Goal: Task Accomplishment & Management: Use online tool/utility

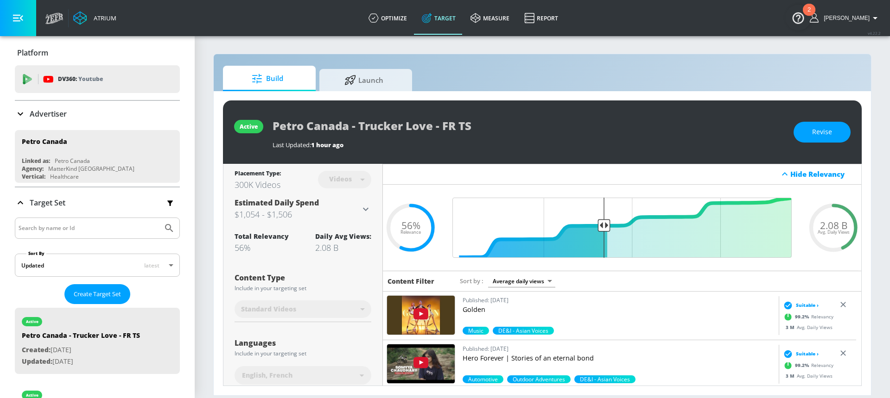
click at [88, 112] on div "Advertiser" at bounding box center [97, 113] width 165 height 11
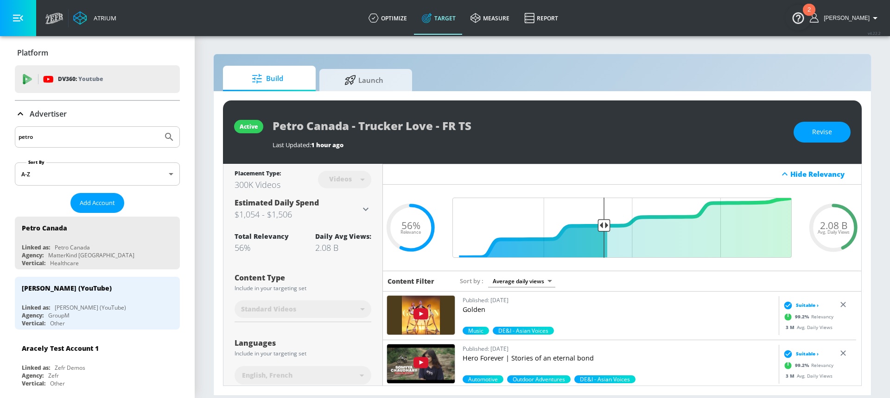
drag, startPoint x: 54, startPoint y: 140, endPoint x: 4, endPoint y: 140, distance: 50.0
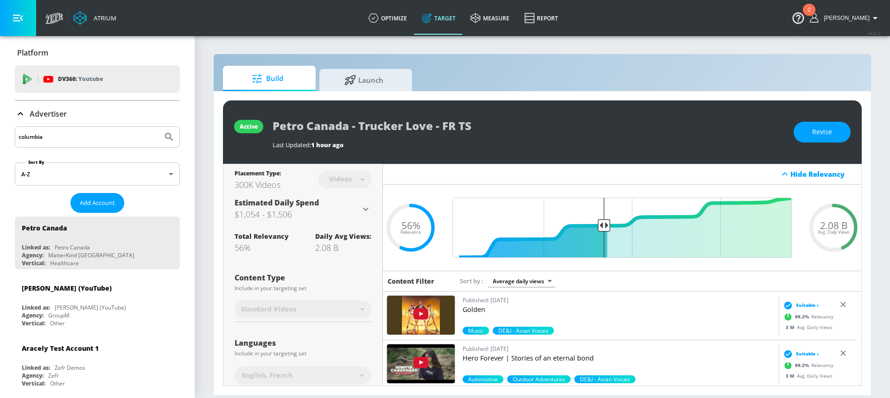
type input "columbia"
click at [159, 127] on button "Submit Search" at bounding box center [169, 137] width 20 height 20
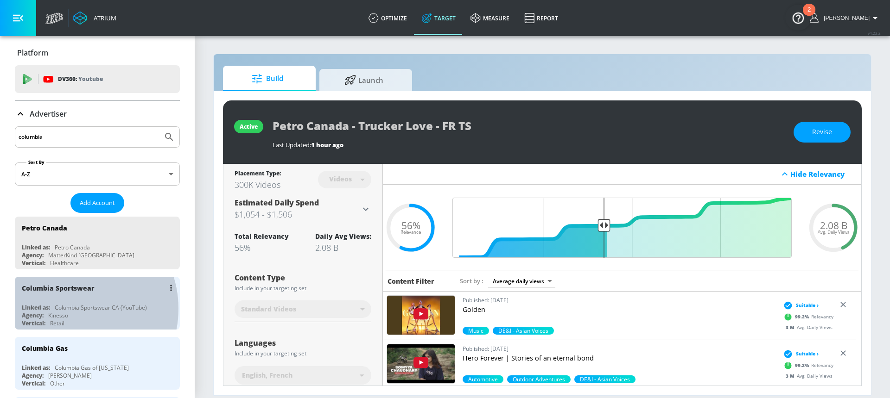
click at [70, 309] on div "Columbia Sportswear CA (YouTube)" at bounding box center [101, 308] width 92 height 8
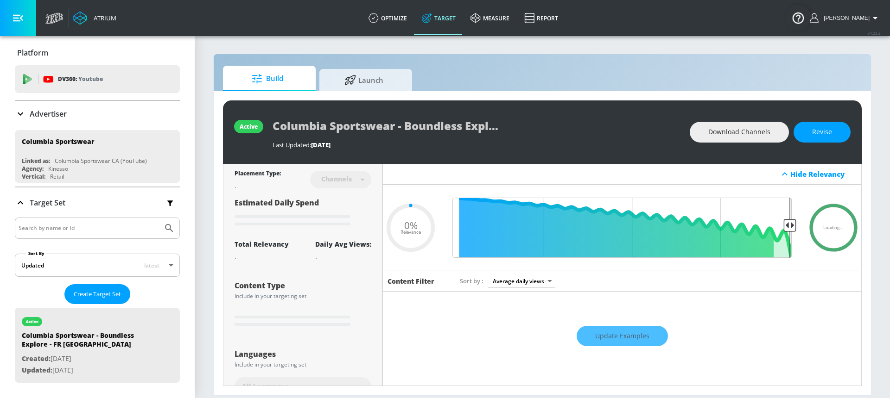
type input "0.05"
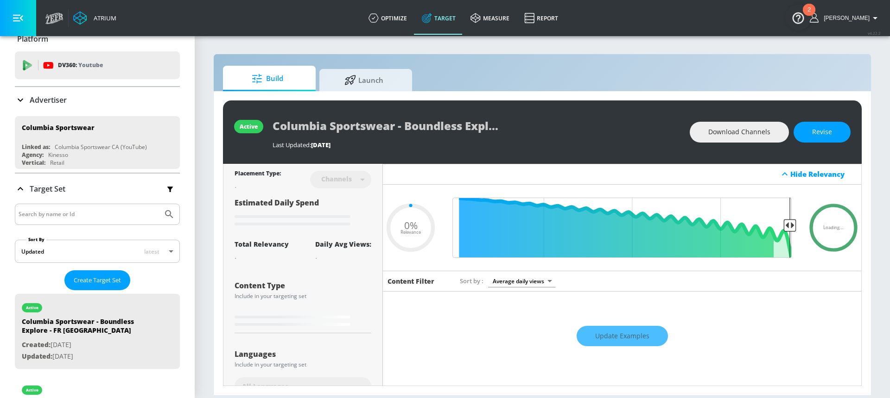
scroll to position [14, 0]
click at [96, 278] on span "Create Target Set" at bounding box center [97, 280] width 47 height 11
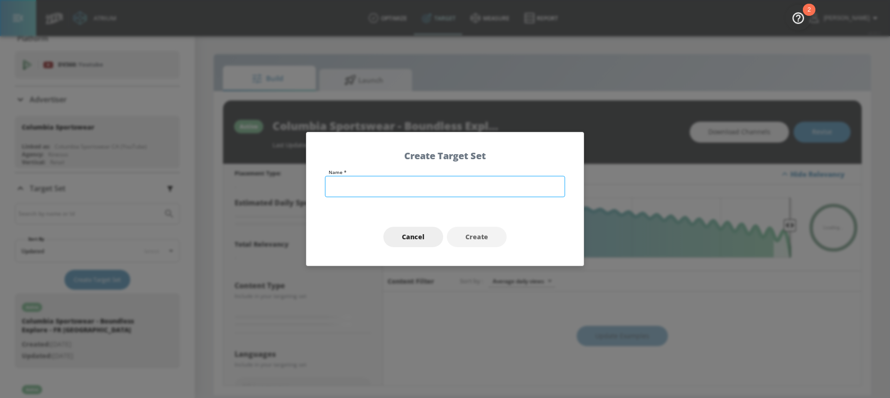
click at [356, 181] on input "text" at bounding box center [445, 186] width 240 height 21
type input "Columbia Sportswear | Brand FY25 | EN TS"
click at [456, 235] on button "Create" at bounding box center [477, 237] width 60 height 21
type input "Columbia Sportswear | Brand FY25 | EN TS"
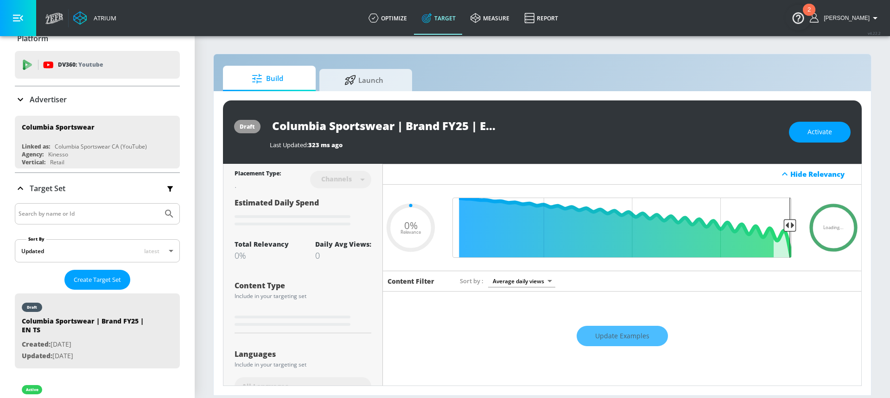
type input "0.7"
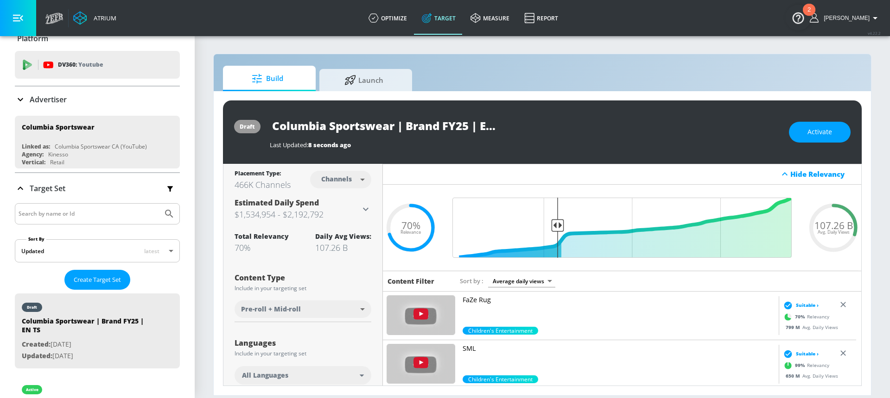
scroll to position [2, 0]
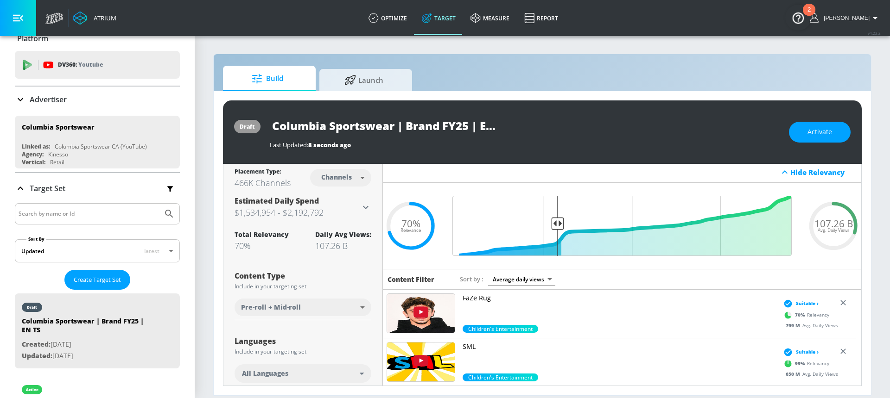
click at [338, 180] on body "Atrium optimize Target measure Report optimize Target measure Report v 4.22.2 […" at bounding box center [445, 199] width 890 height 398
click at [340, 208] on div "Videos" at bounding box center [335, 213] width 26 height 10
type input "videos"
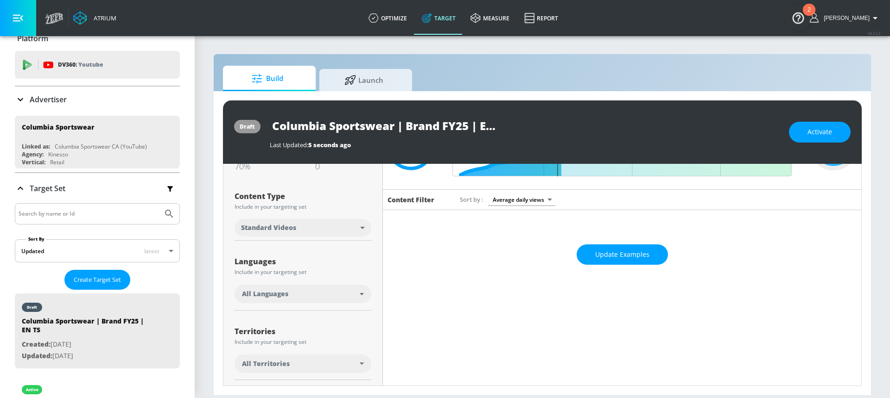
scroll to position [99, 0]
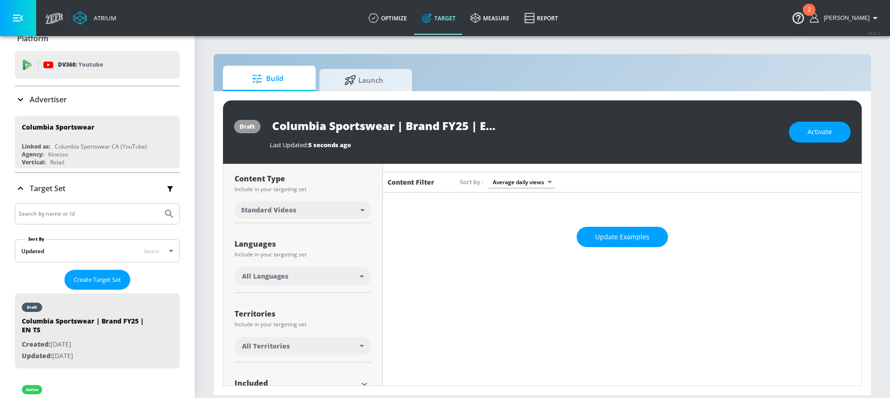
click at [294, 279] on div "All Languages" at bounding box center [301, 276] width 118 height 9
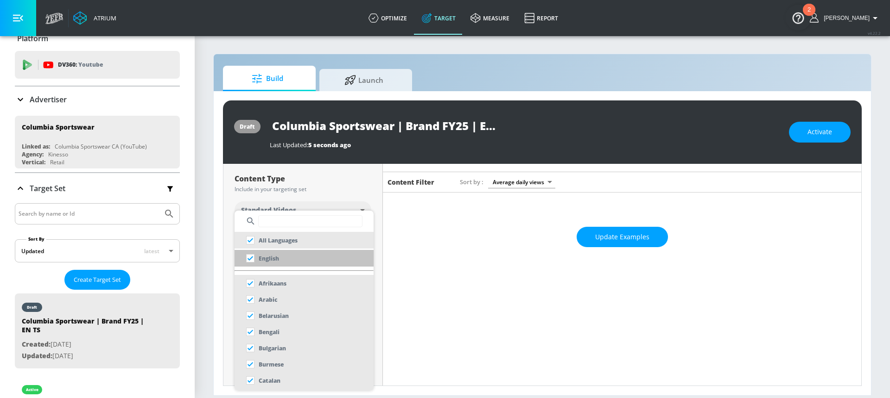
click at [270, 265] on div "English" at bounding box center [260, 258] width 37 height 17
checkbox input "false"
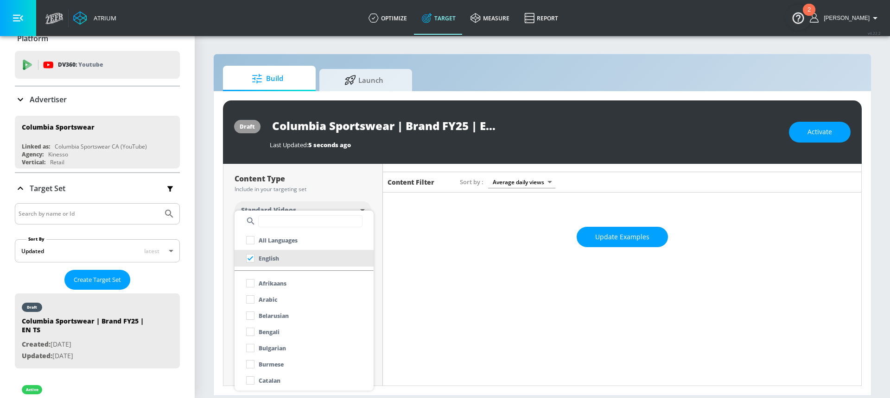
click at [234, 196] on div at bounding box center [445, 199] width 890 height 398
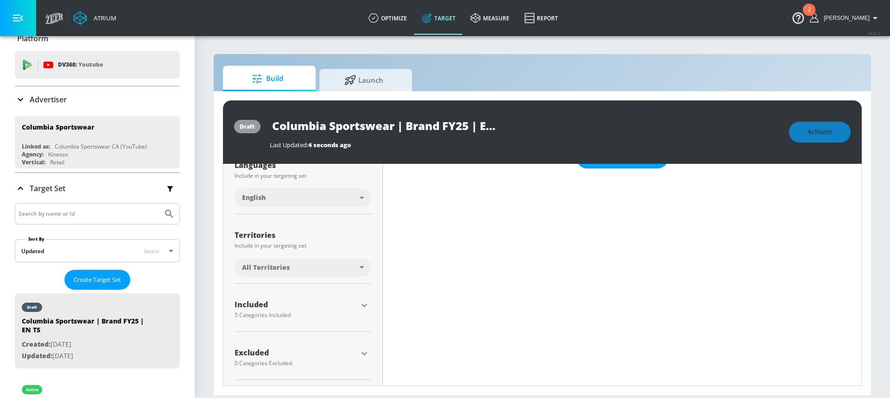
scroll to position [180, 0]
click at [315, 262] on div "All Territories" at bounding box center [301, 265] width 118 height 9
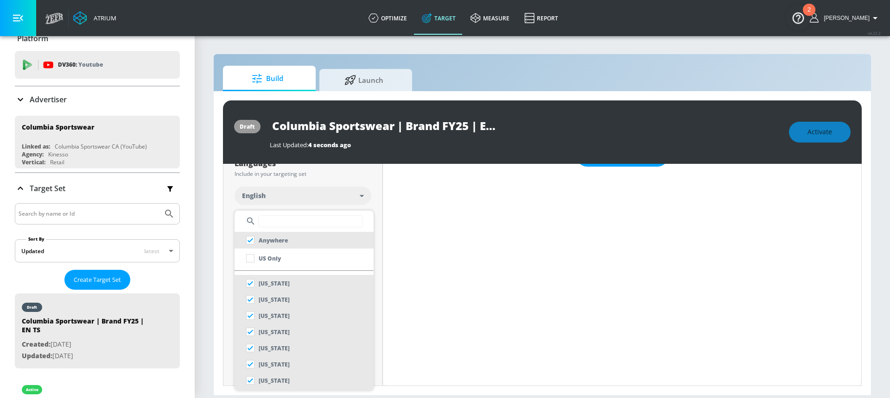
click at [287, 222] on input "text" at bounding box center [310, 221] width 104 height 12
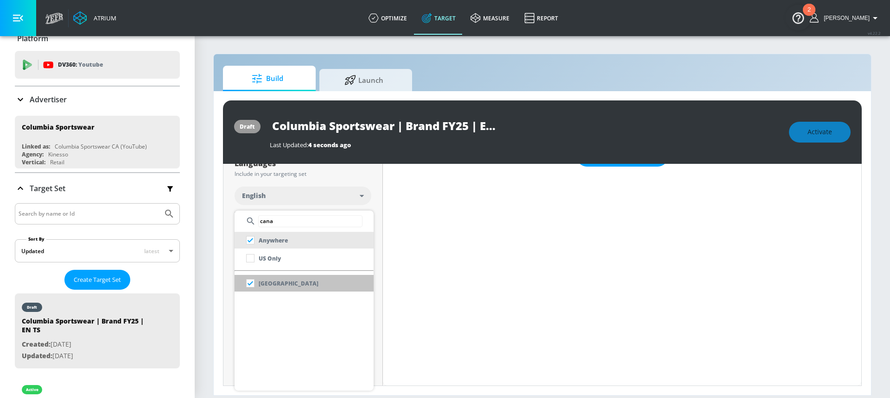
type input "cana"
click at [310, 286] on li "[GEOGRAPHIC_DATA]" at bounding box center [303, 283] width 139 height 17
checkbox input "false"
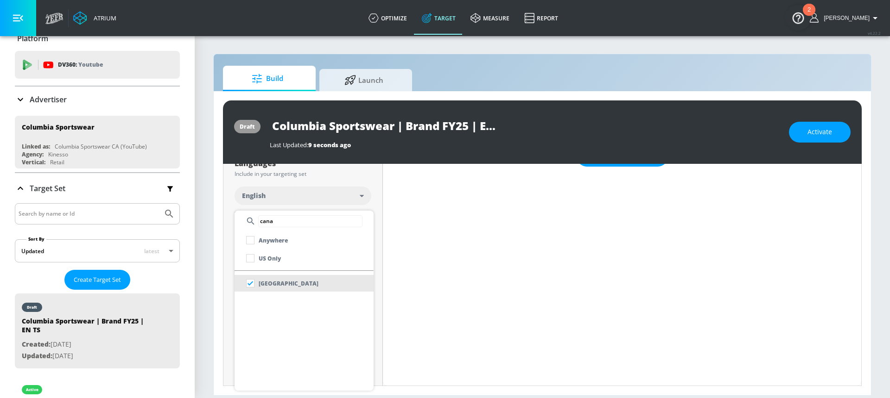
click at [330, 208] on div at bounding box center [445, 199] width 890 height 398
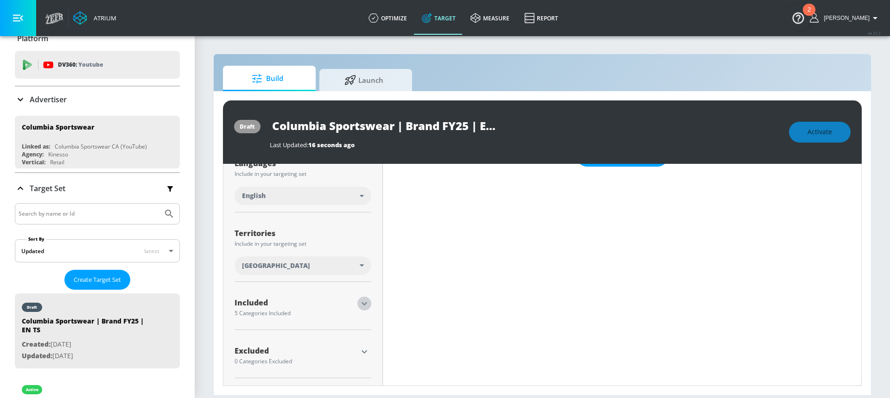
click at [364, 302] on icon "button" at bounding box center [364, 303] width 11 height 11
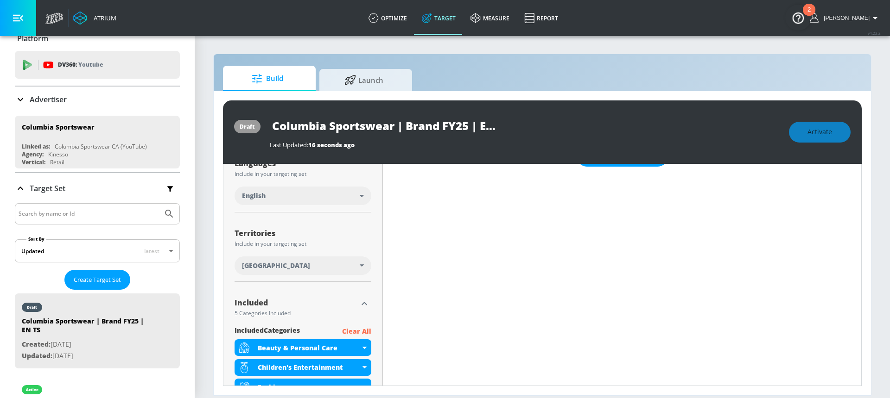
click at [345, 332] on p "Clear All" at bounding box center [356, 332] width 29 height 12
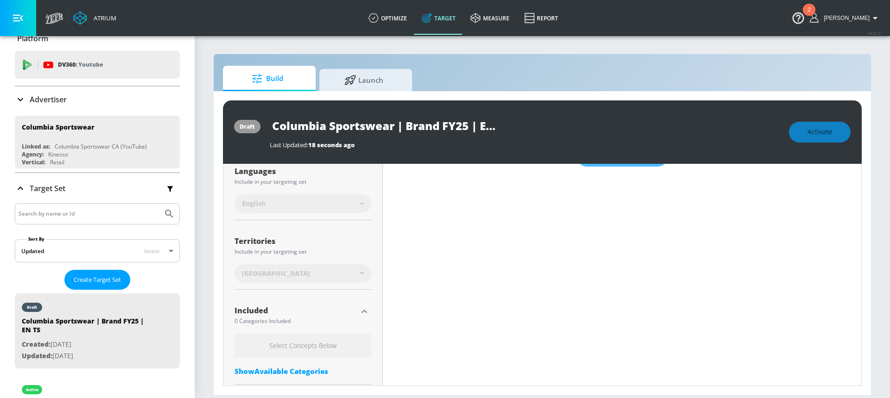
scroll to position [188, 0]
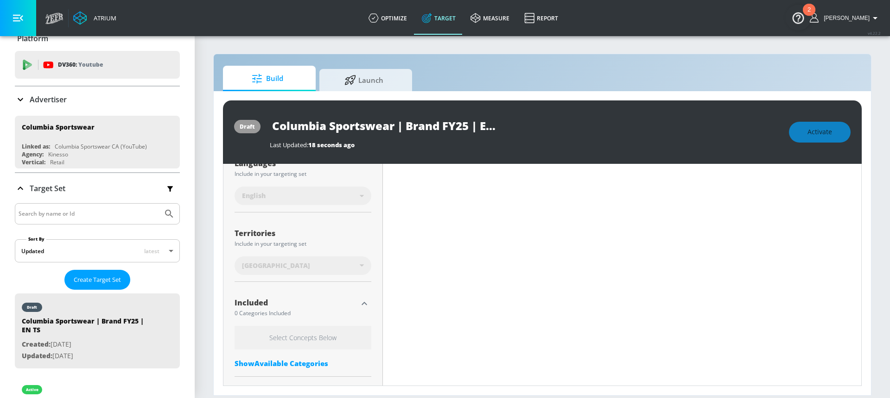
click at [360, 302] on icon "button" at bounding box center [364, 303] width 11 height 11
click at [365, 355] on icon "button" at bounding box center [364, 352] width 11 height 11
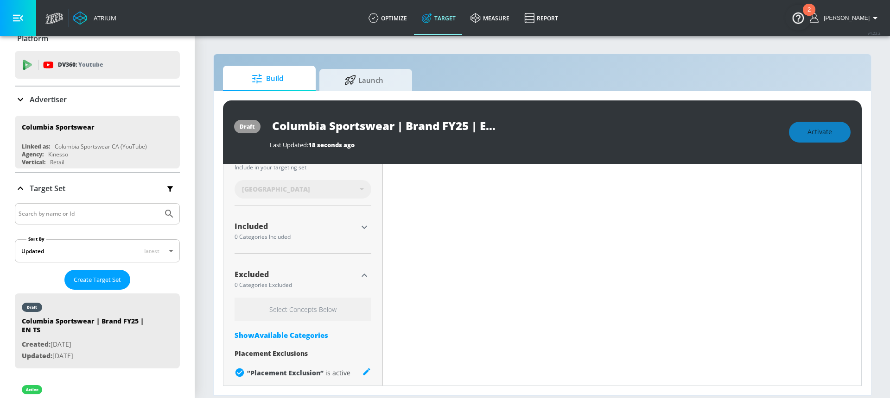
scroll to position [273, 0]
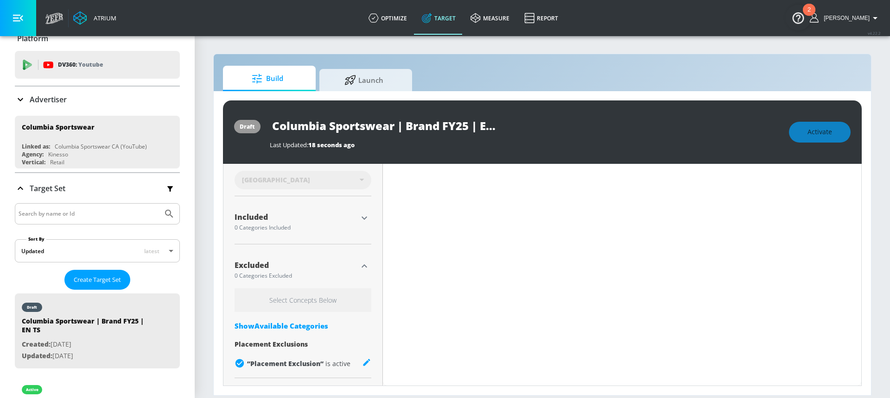
click at [294, 327] on div "Show Available Categories" at bounding box center [302, 326] width 137 height 9
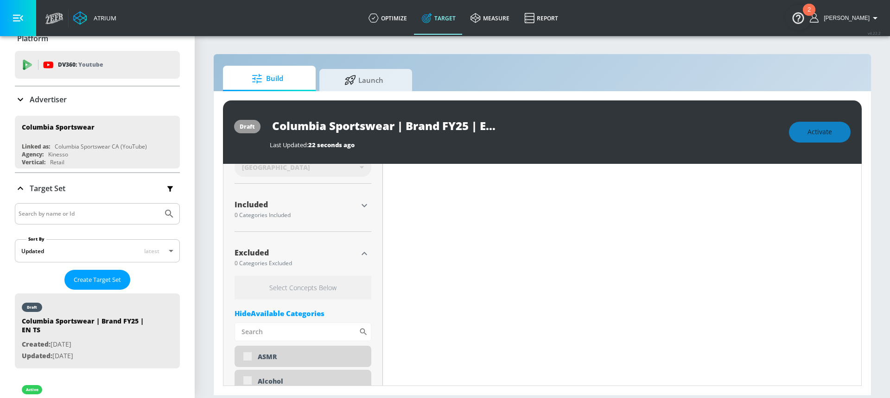
scroll to position [341, 0]
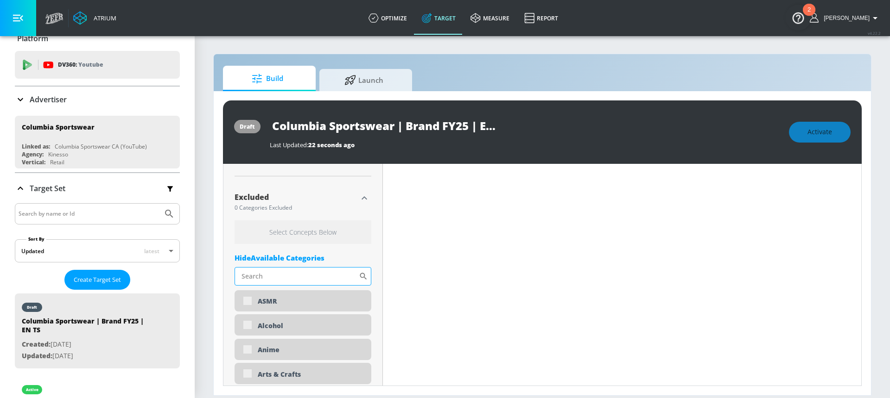
click at [269, 277] on input "Sort By" at bounding box center [296, 276] width 124 height 19
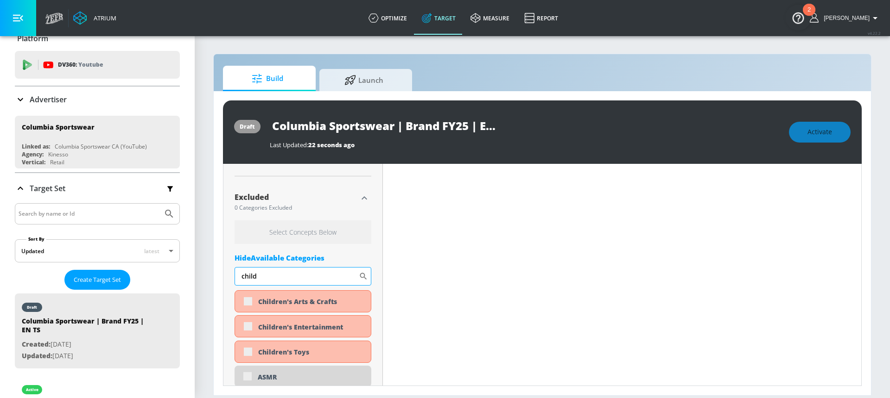
scroll to position [334, 0]
type input "child"
click at [250, 300] on input "checkbox" at bounding box center [248, 301] width 17 height 17
checkbox input "true"
click at [248, 332] on input "checkbox" at bounding box center [248, 326] width 17 height 17
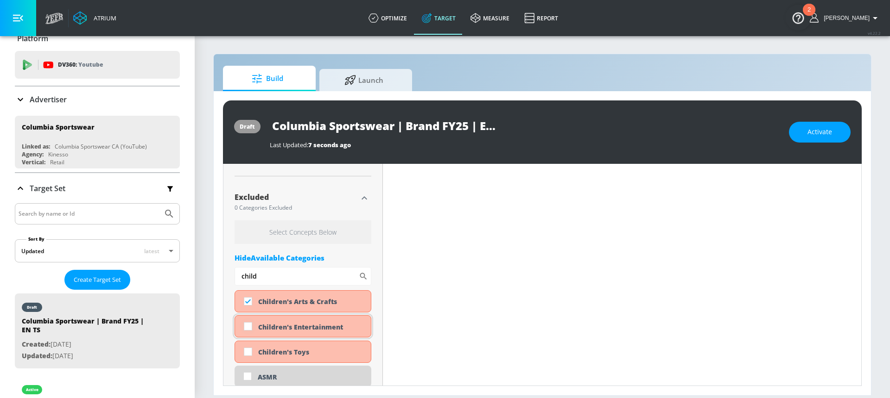
checkbox input "true"
click at [246, 349] on input "checkbox" at bounding box center [248, 352] width 17 height 17
checkbox input "true"
drag, startPoint x: 262, startPoint y: 278, endPoint x: 240, endPoint y: 280, distance: 21.4
click at [240, 280] on input "child" at bounding box center [296, 276] width 124 height 19
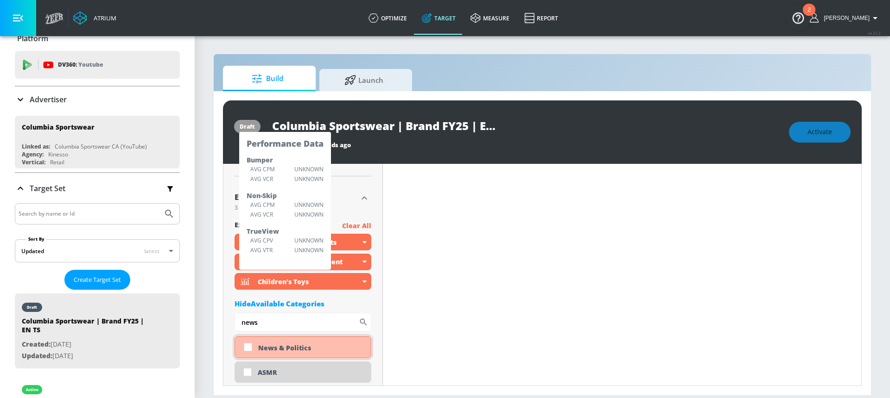
type input "news"
click at [249, 349] on input "checkbox" at bounding box center [248, 347] width 17 height 17
checkbox input "true"
drag, startPoint x: 261, startPoint y: 326, endPoint x: 233, endPoint y: 327, distance: 28.3
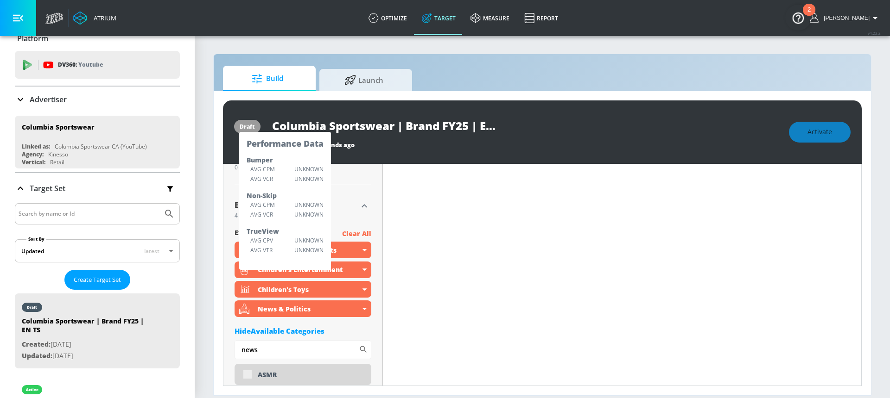
scroll to position [341, 0]
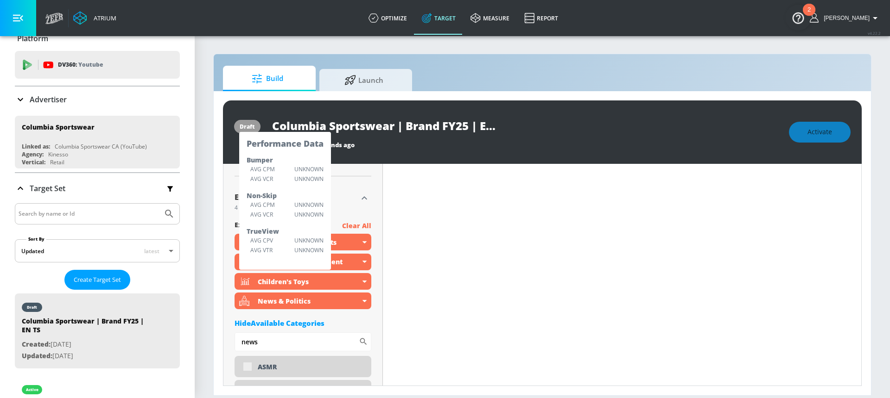
drag, startPoint x: 262, startPoint y: 339, endPoint x: 234, endPoint y: 339, distance: 28.3
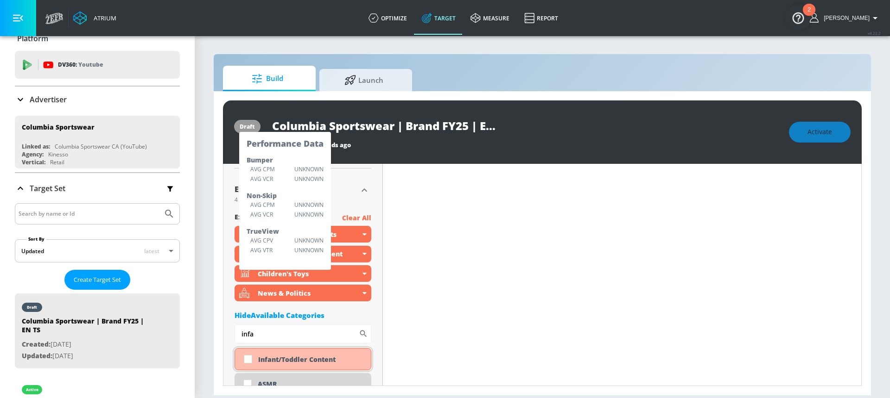
scroll to position [334, 0]
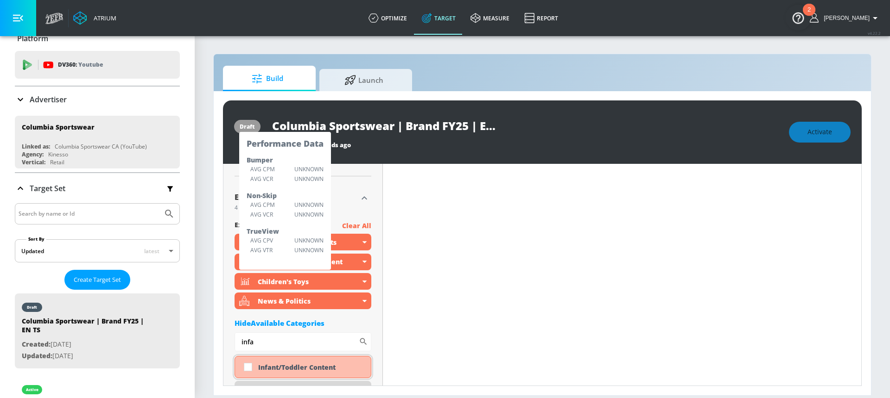
type input "infa"
click at [248, 369] on input "checkbox" at bounding box center [248, 367] width 17 height 17
checkbox input "true"
click at [339, 327] on div "Hide Available Categories" at bounding box center [302, 323] width 137 height 9
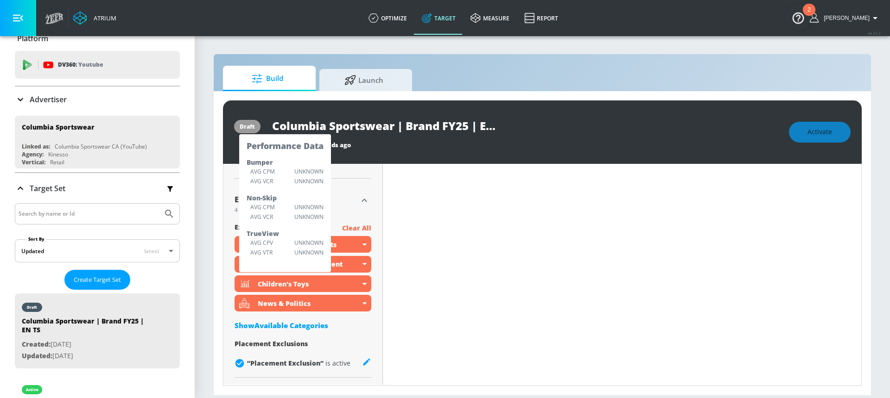
scroll to position [341, 0]
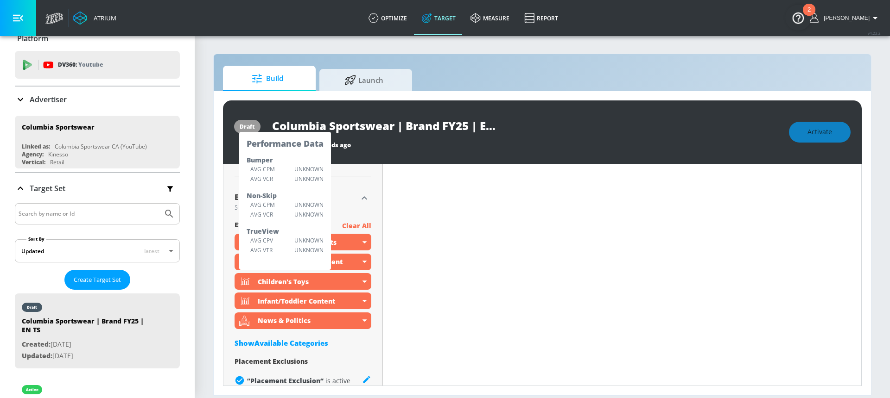
click at [343, 201] on div "Excluded" at bounding box center [295, 197] width 123 height 7
click at [363, 199] on icon "button" at bounding box center [364, 198] width 11 height 11
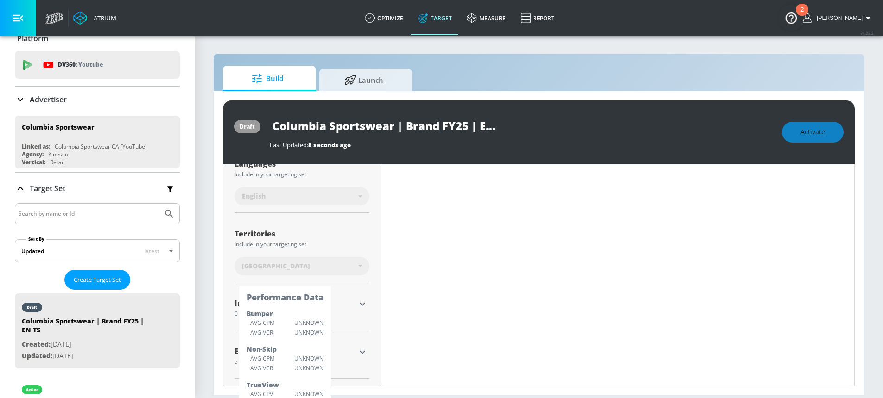
scroll to position [188, 0]
click at [360, 302] on icon "button" at bounding box center [362, 303] width 11 height 11
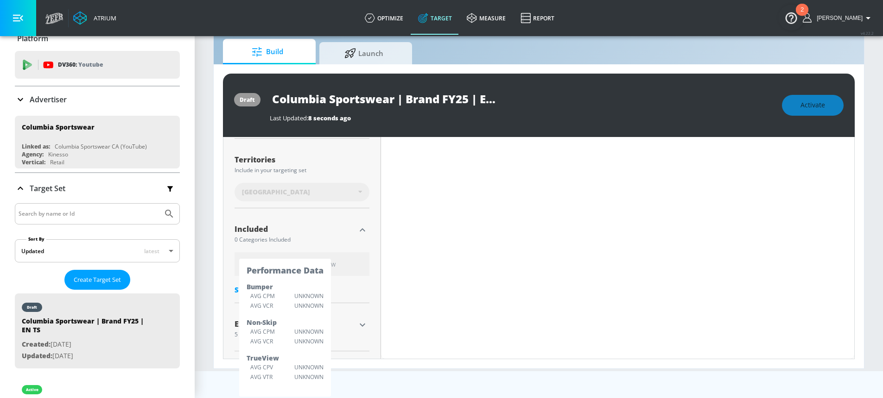
scroll to position [32, 0]
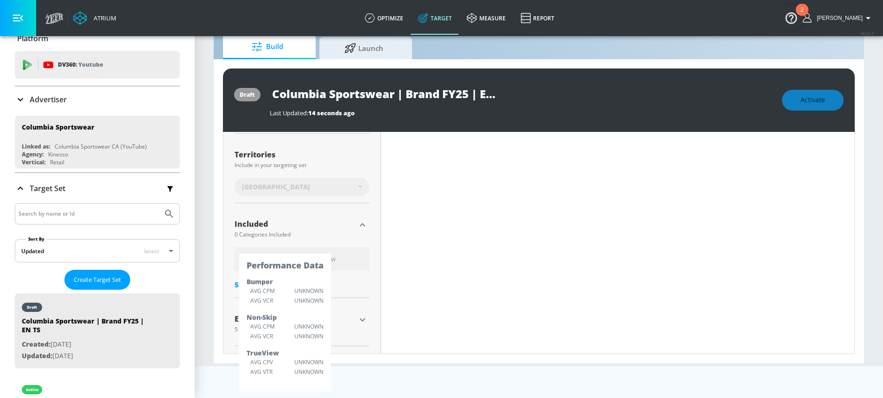
click at [329, 287] on div "Show Available Categories" at bounding box center [301, 284] width 135 height 9
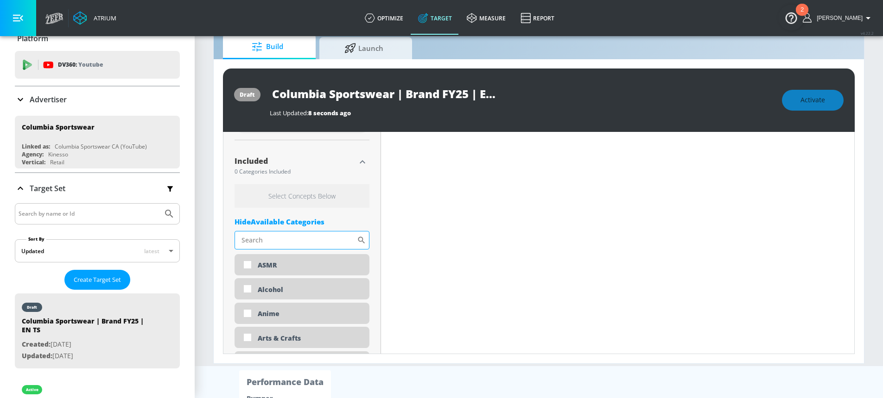
scroll to position [290, 0]
click at [296, 240] on input "Sort By" at bounding box center [295, 240] width 122 height 19
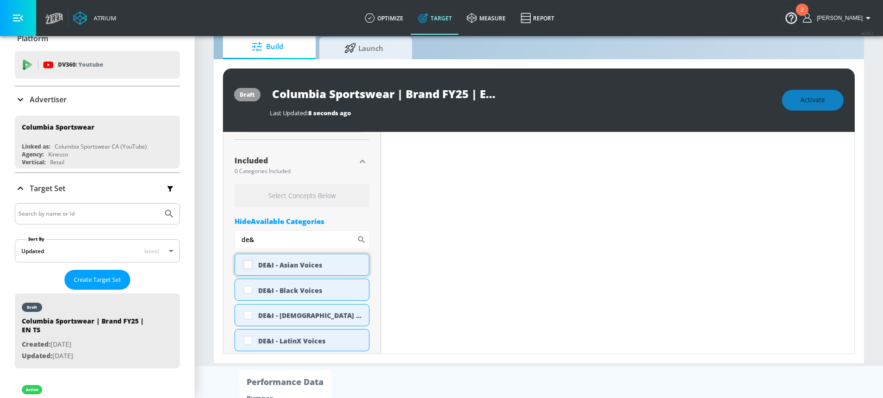
type input "de&"
click at [252, 266] on input "checkbox" at bounding box center [248, 265] width 17 height 17
checkbox input "true"
click at [249, 291] on input "checkbox" at bounding box center [248, 290] width 17 height 17
checkbox input "true"
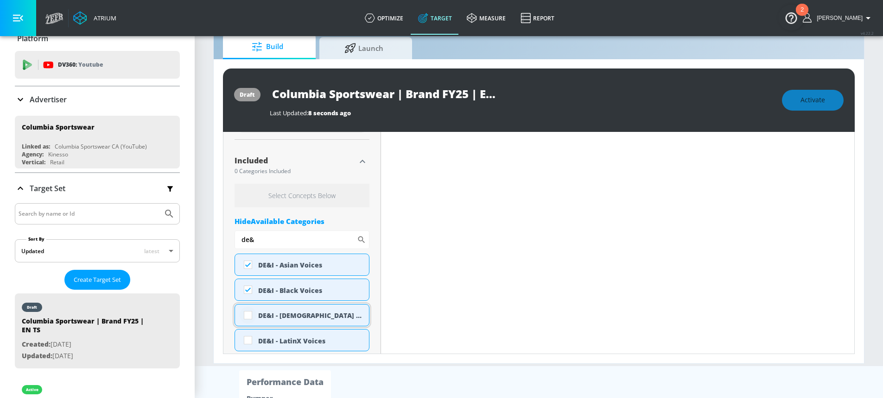
click at [248, 317] on input "checkbox" at bounding box center [248, 315] width 17 height 17
checkbox input "true"
drag, startPoint x: 261, startPoint y: 237, endPoint x: 234, endPoint y: 238, distance: 27.8
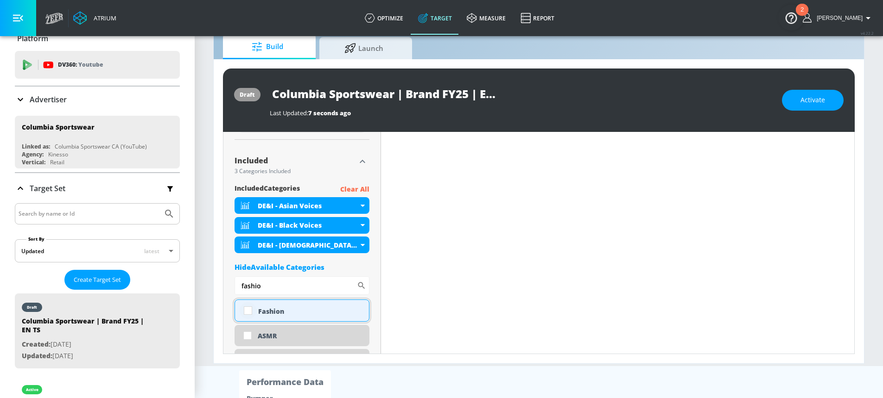
type input "fashio"
click at [256, 311] on input "checkbox" at bounding box center [248, 311] width 17 height 17
checkbox input "true"
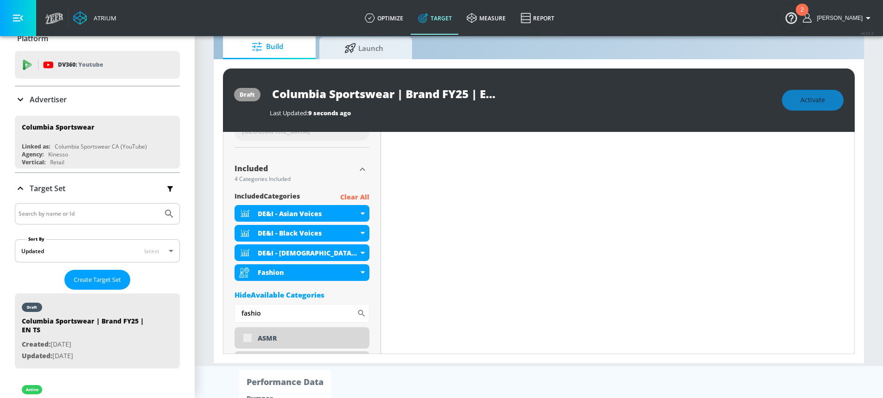
scroll to position [298, 0]
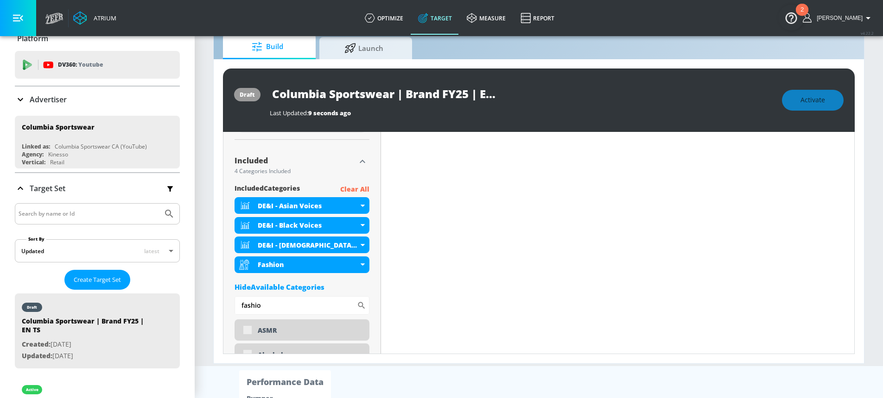
drag, startPoint x: 286, startPoint y: 305, endPoint x: 216, endPoint y: 305, distance: 70.4
click at [216, 305] on div "draft Columbia Sportswear | Brand FY25 | EN TS Last Updated: 9 seconds ago Acti…" at bounding box center [539, 211] width 650 height 304
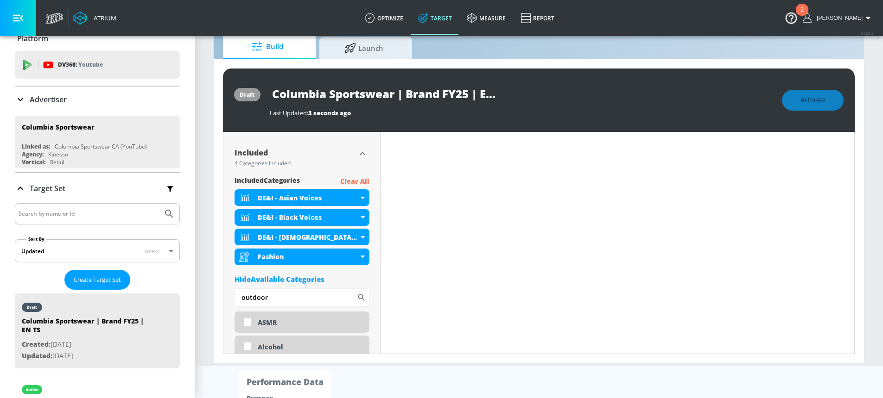
scroll to position [290, 0]
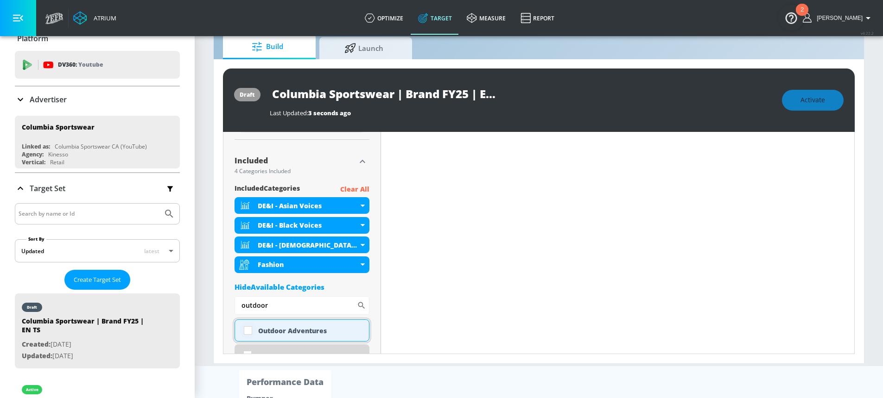
type input "outdoor"
click at [247, 328] on input "checkbox" at bounding box center [248, 330] width 17 height 17
checkbox input "true"
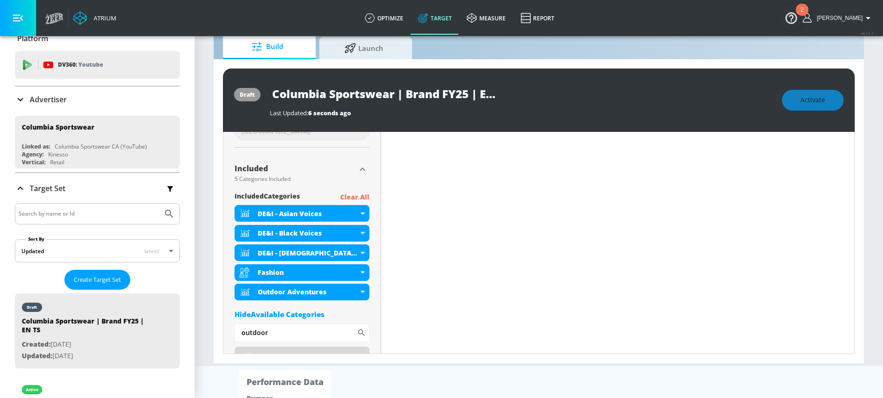
scroll to position [298, 0]
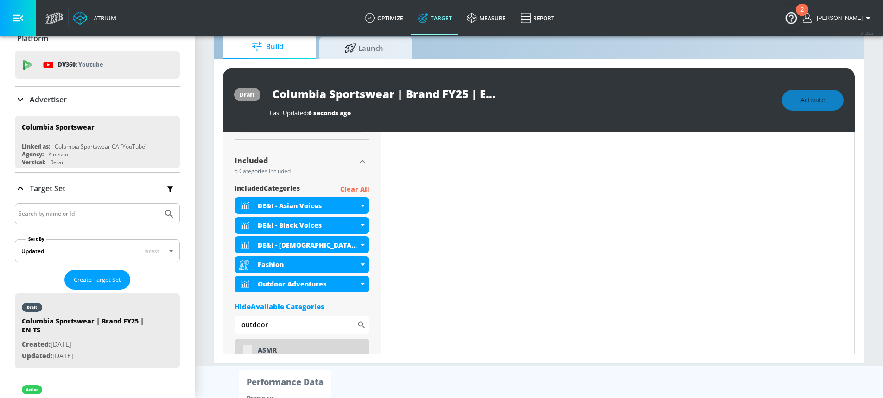
drag, startPoint x: 271, startPoint y: 329, endPoint x: 216, endPoint y: 328, distance: 55.1
click at [216, 328] on div "draft Columbia Sportswear | Brand FY25 | EN TS Last Updated: 6 seconds ago Acti…" at bounding box center [539, 211] width 650 height 304
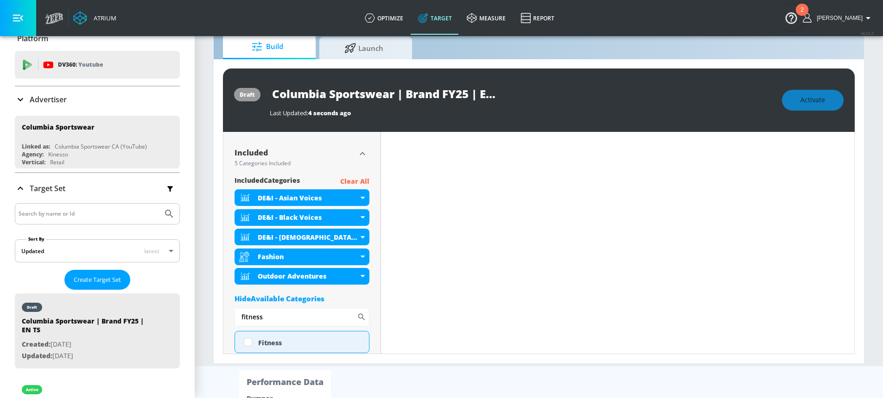
scroll to position [290, 0]
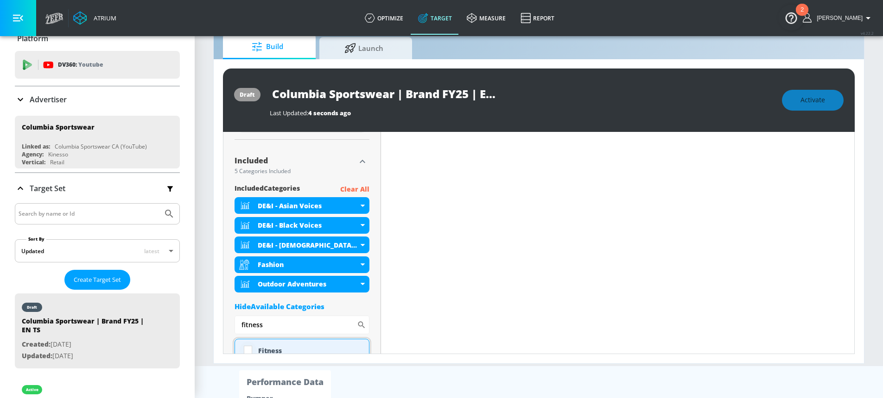
type input "fitness"
click at [243, 347] on input "checkbox" at bounding box center [248, 350] width 17 height 17
checkbox input "true"
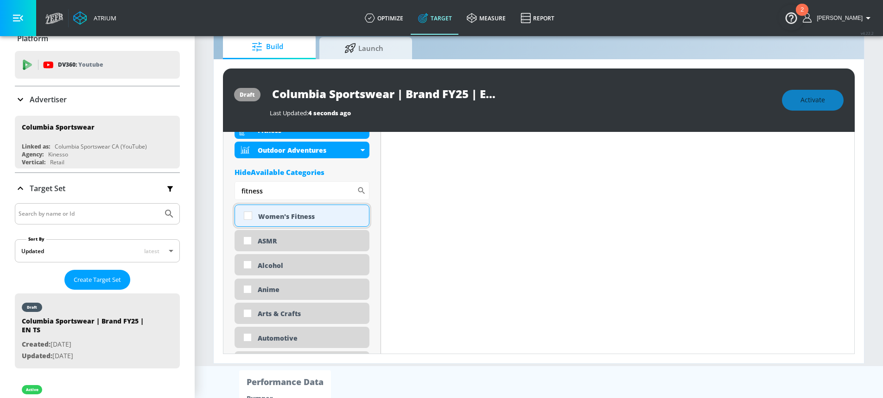
scroll to position [436, 0]
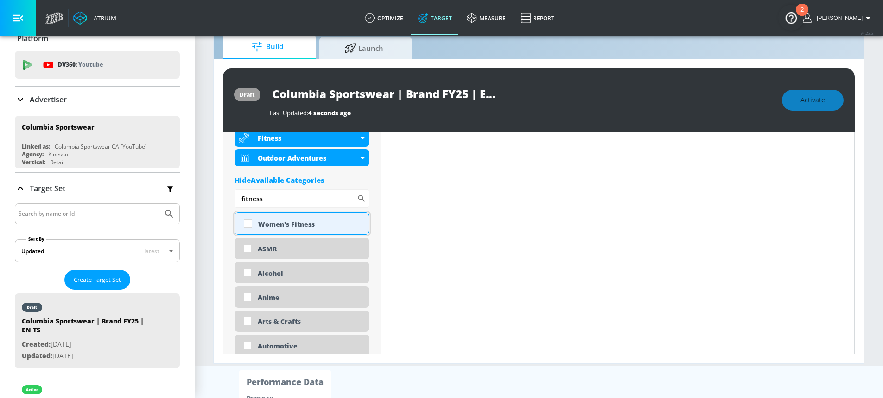
click at [248, 224] on input "checkbox" at bounding box center [248, 223] width 17 height 17
checkbox input "true"
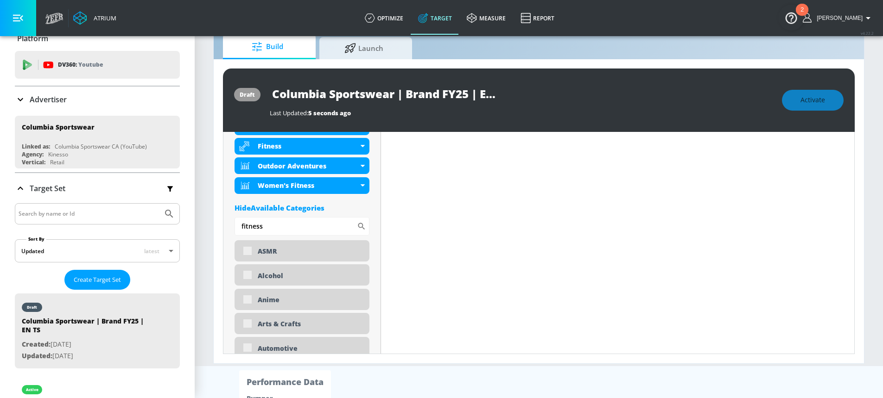
scroll to position [444, 0]
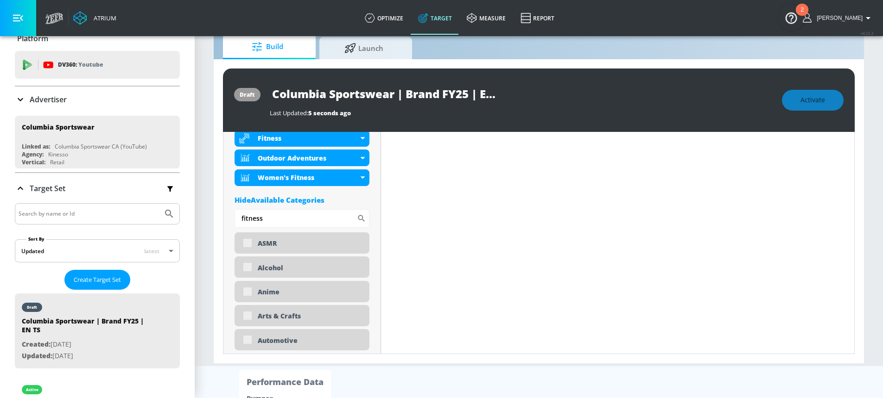
drag, startPoint x: 268, startPoint y: 219, endPoint x: 231, endPoint y: 219, distance: 37.1
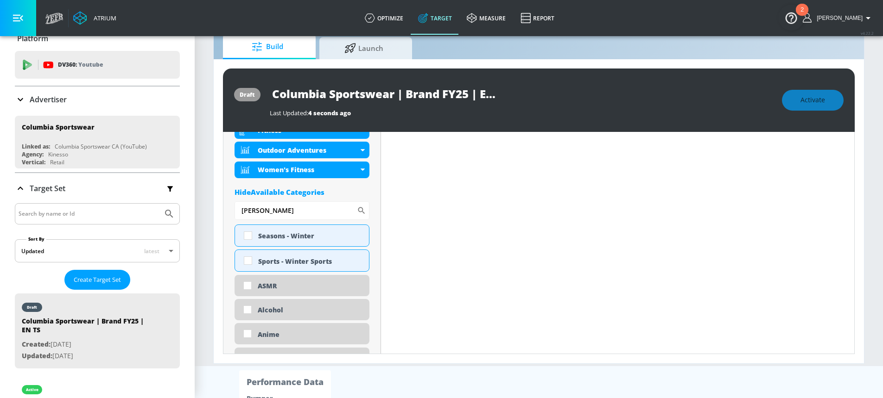
scroll to position [436, 0]
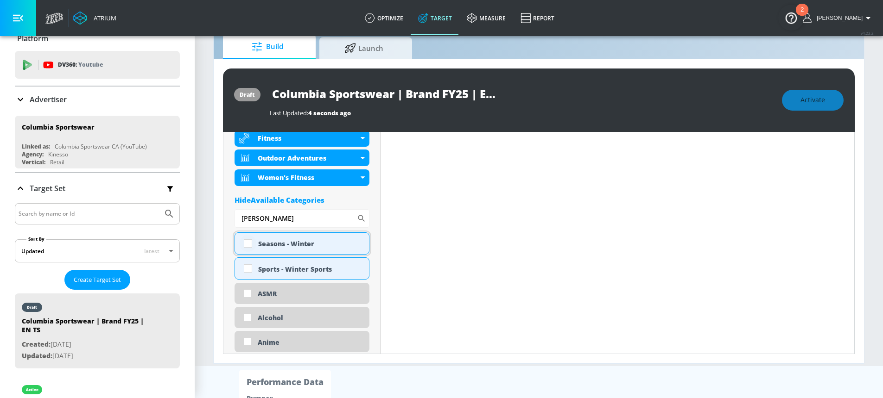
type input "[PERSON_NAME]"
click at [250, 244] on input "checkbox" at bounding box center [248, 243] width 17 height 17
checkbox input "true"
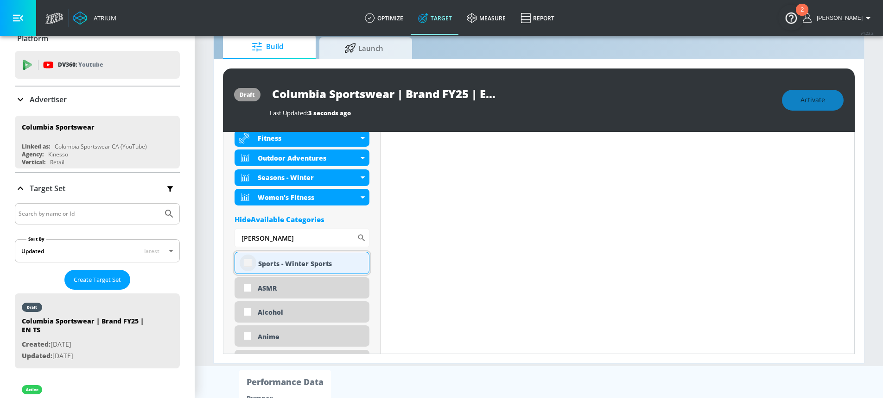
click at [253, 264] on input "checkbox" at bounding box center [248, 263] width 17 height 17
checkbox input "true"
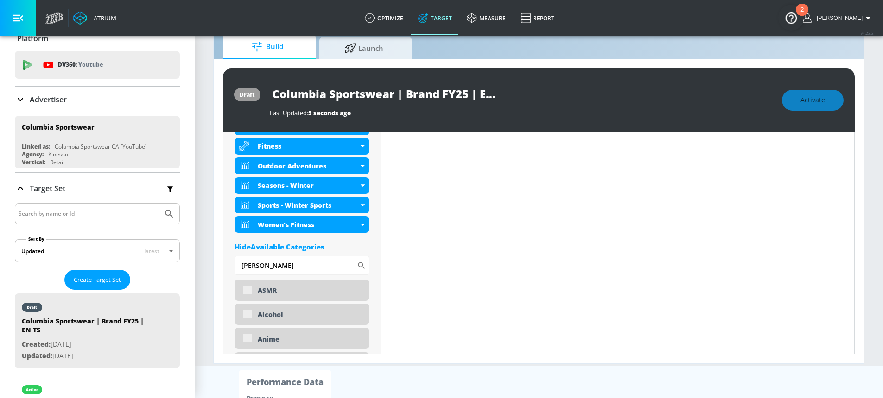
scroll to position [444, 0]
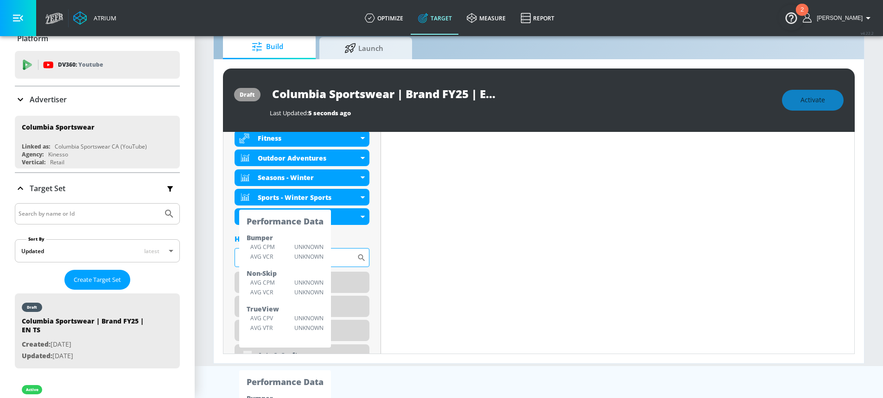
click at [328, 257] on input "[PERSON_NAME]" at bounding box center [295, 257] width 122 height 19
drag, startPoint x: 344, startPoint y: 256, endPoint x: 213, endPoint y: 258, distance: 131.1
click at [214, 258] on div "draft Columbia Sportswear | Brand FY25 | EN TS Last Updated: 5 seconds ago Acti…" at bounding box center [539, 211] width 650 height 304
type input "s"
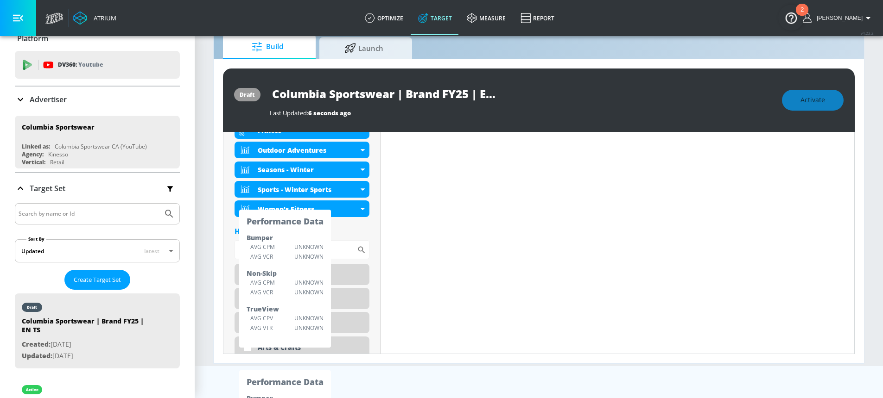
scroll to position [436, 0]
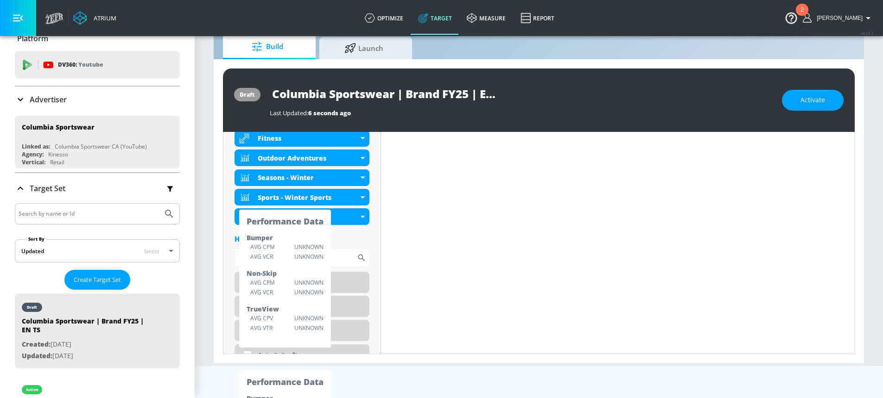
click at [339, 235] on div "Hide Available Categories" at bounding box center [301, 238] width 135 height 9
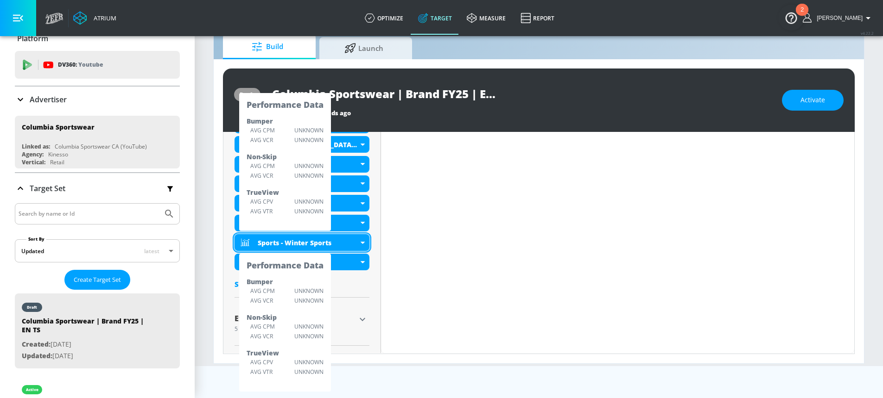
scroll to position [391, 0]
click at [351, 282] on div "Show Available Categories" at bounding box center [301, 284] width 135 height 9
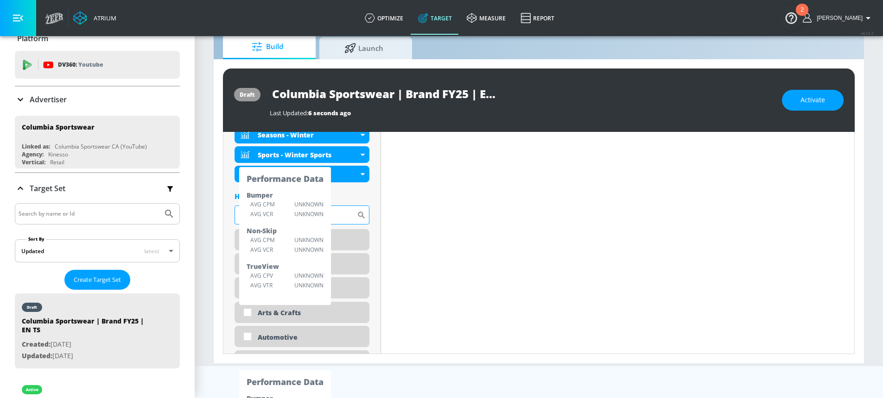
click at [345, 213] on input "Sort By" at bounding box center [295, 215] width 122 height 19
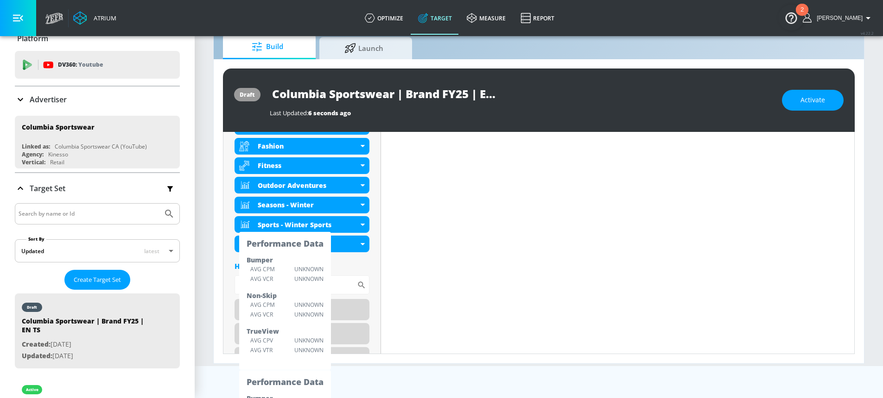
scroll to position [421, 0]
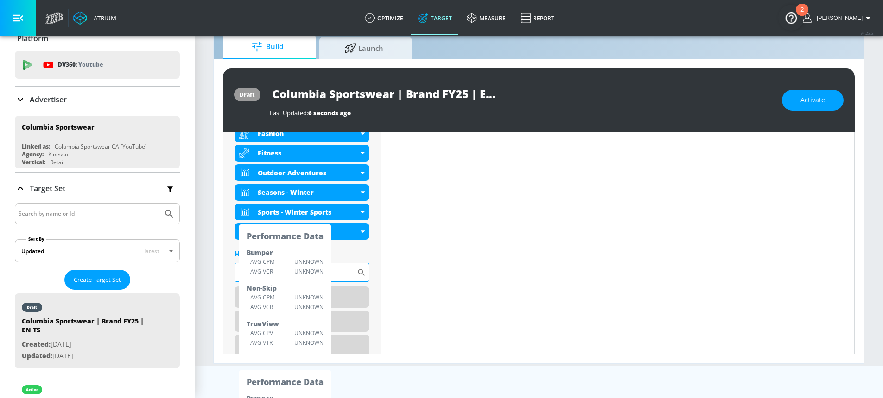
click at [344, 270] on input "Sort By" at bounding box center [295, 272] width 122 height 19
type input "street"
click at [342, 297] on div "Streetwear" at bounding box center [310, 298] width 104 height 9
checkbox input "true"
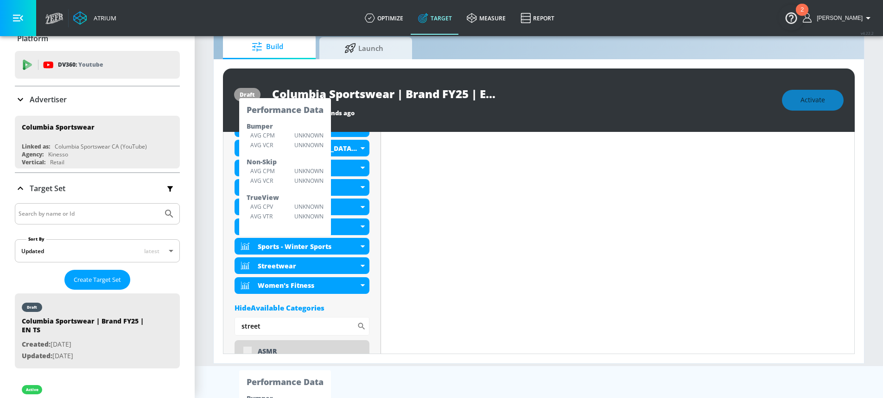
scroll to position [390, 0]
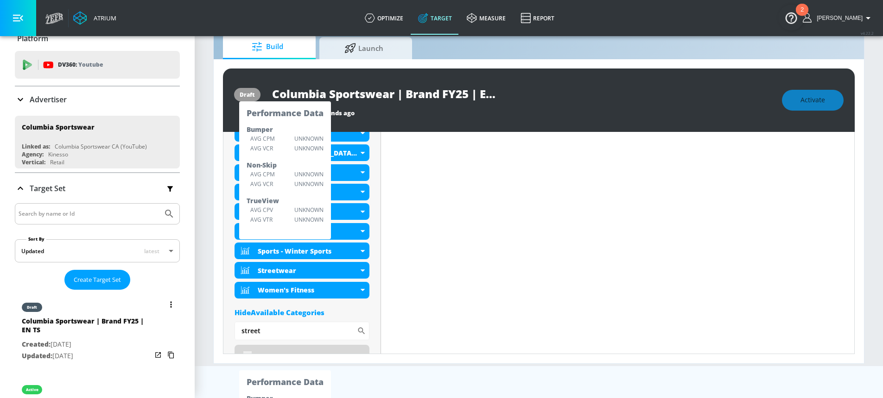
click at [88, 327] on div "Columbia Sportswear | Brand FY25 | EN TS" at bounding box center [87, 328] width 130 height 22
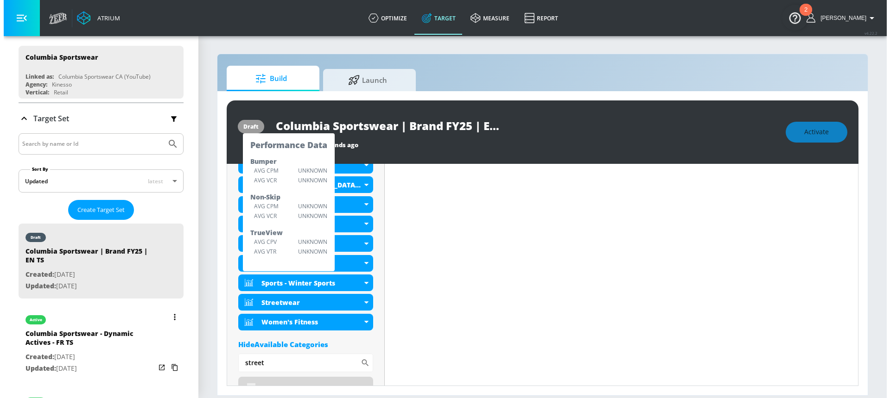
scroll to position [141, 0]
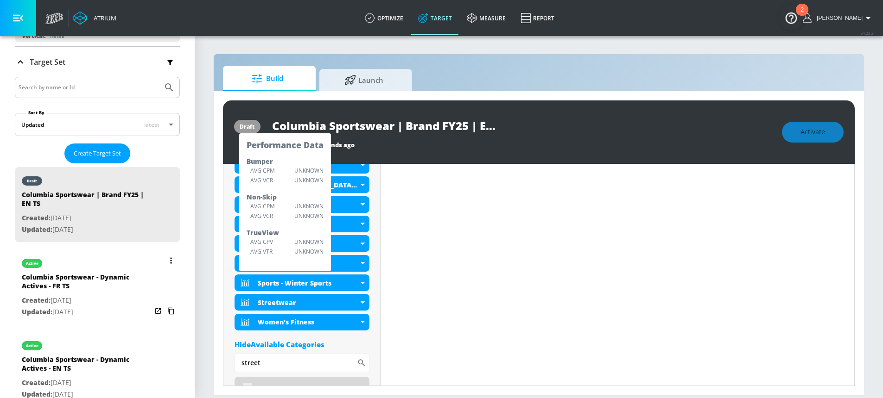
click at [80, 298] on p "Created: [DATE]" at bounding box center [87, 301] width 130 height 12
type input "Columbia Sportswear - Dynamic Actives - FR TS"
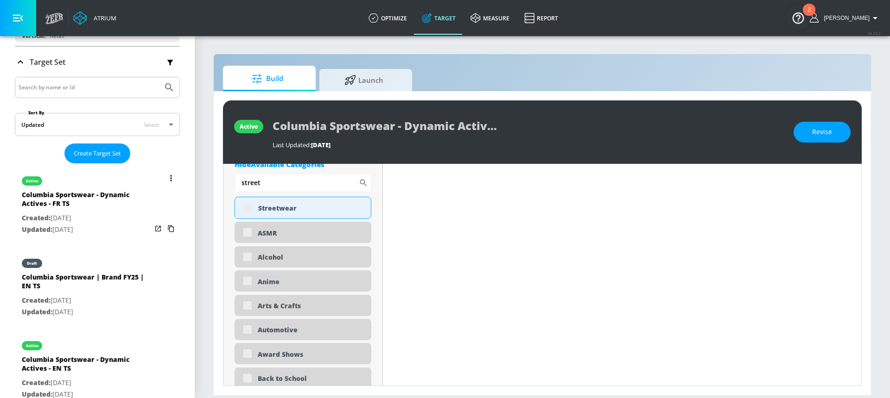
scroll to position [393, 0]
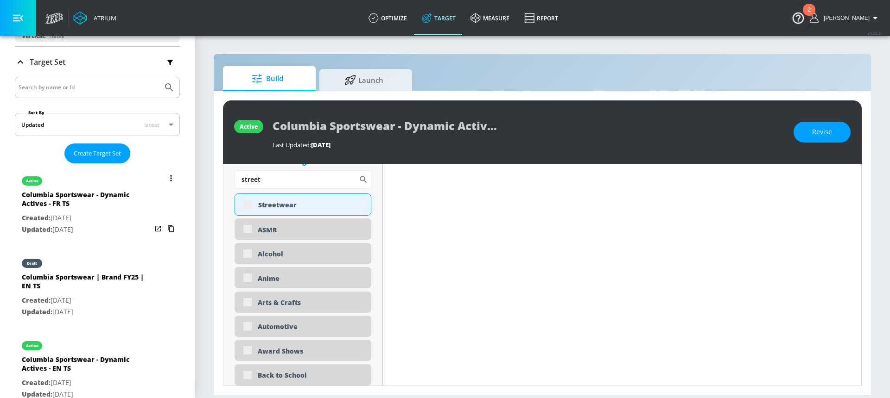
click at [106, 217] on p "Created: [DATE]" at bounding box center [87, 219] width 130 height 12
type input "0.05"
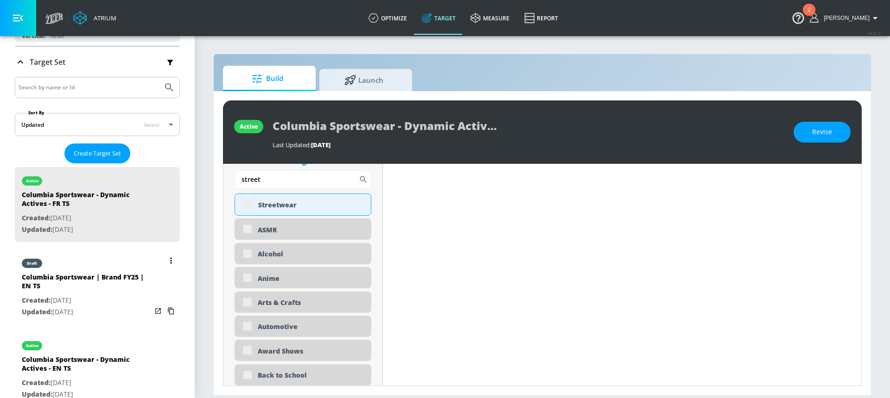
click at [88, 290] on div "Columbia Sportswear | Brand FY25 | EN TS" at bounding box center [87, 284] width 130 height 22
type input "Columbia Sportswear | Brand FY25 | EN TS"
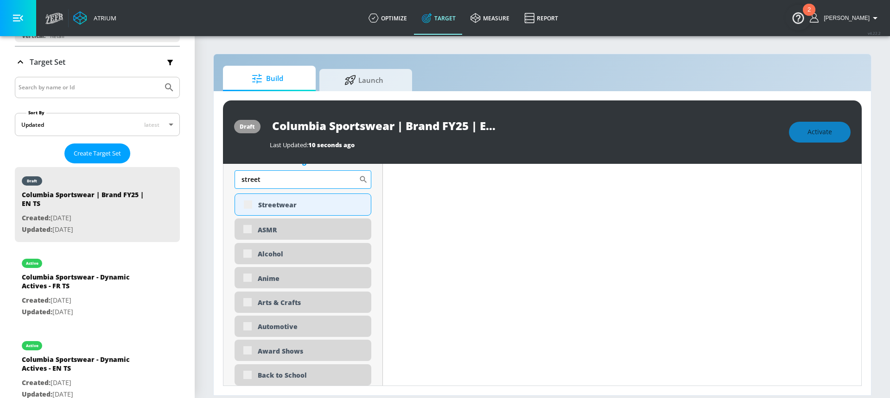
type input "0.7"
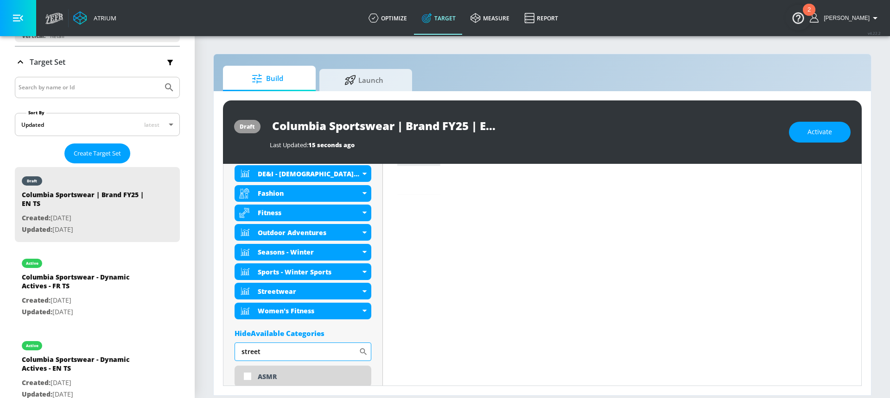
scroll to position [566, 0]
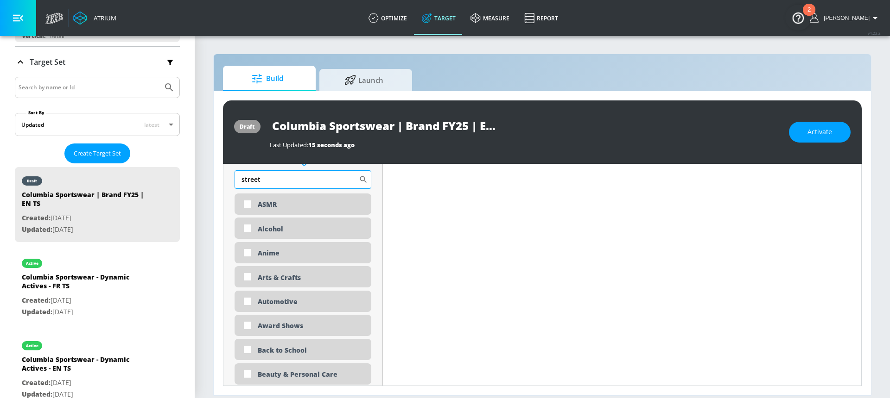
drag, startPoint x: 261, startPoint y: 180, endPoint x: 240, endPoint y: 182, distance: 20.9
click at [240, 182] on input "street" at bounding box center [296, 180] width 124 height 19
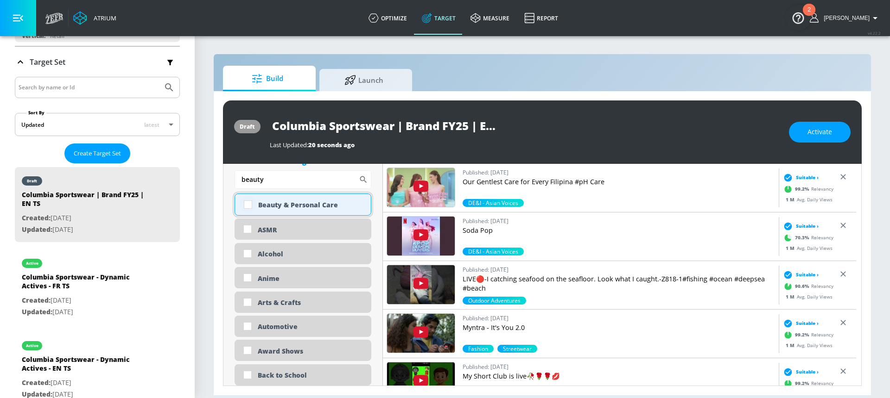
type input "beauty"
click at [249, 204] on input "checkbox" at bounding box center [248, 204] width 17 height 17
checkbox input "true"
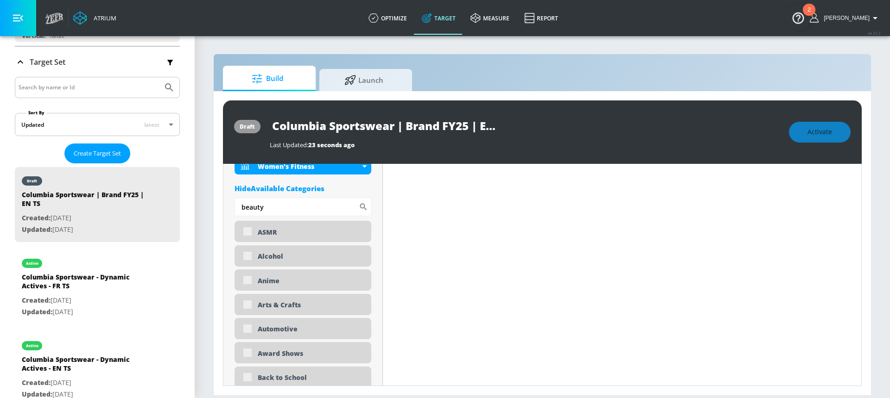
scroll to position [574, 0]
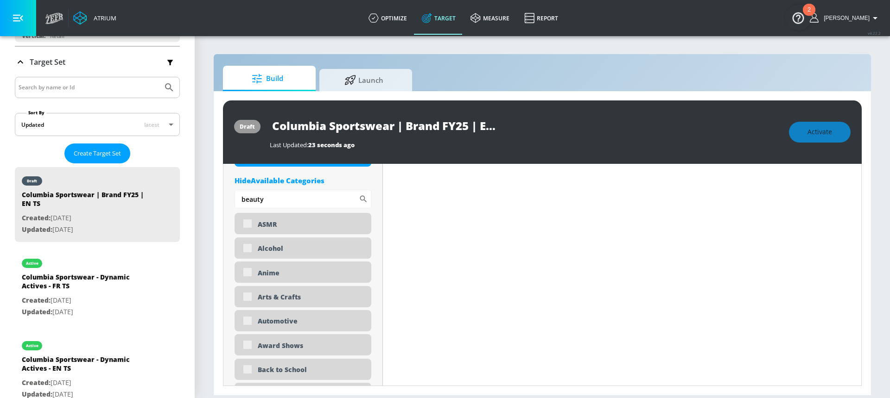
drag, startPoint x: 265, startPoint y: 202, endPoint x: 229, endPoint y: 197, distance: 36.0
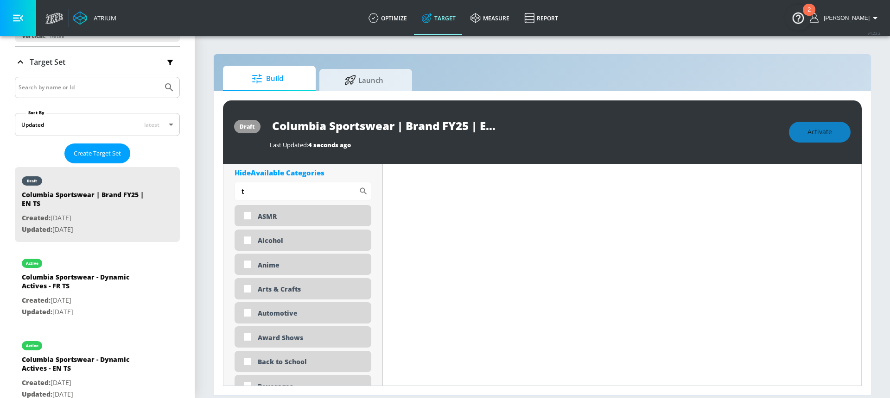
scroll to position [566, 0]
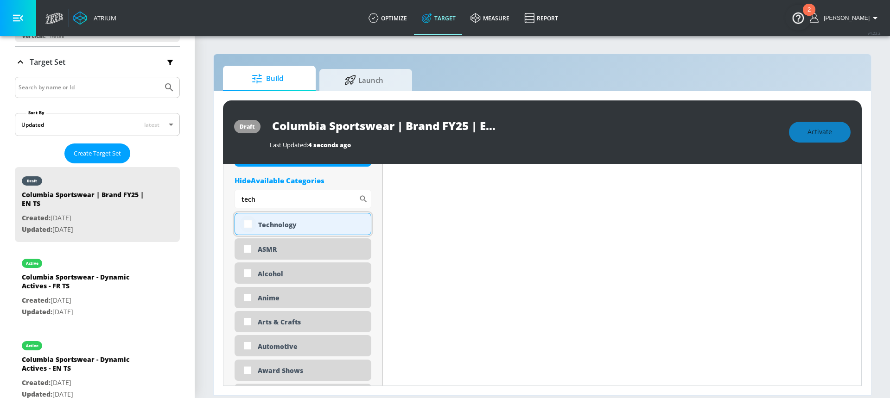
type input "tech"
click at [249, 223] on input "checkbox" at bounding box center [248, 224] width 17 height 17
checkbox input "true"
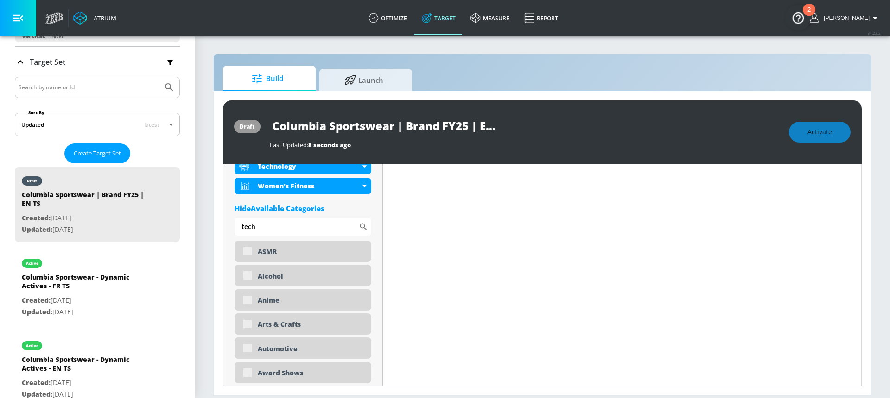
scroll to position [574, 0]
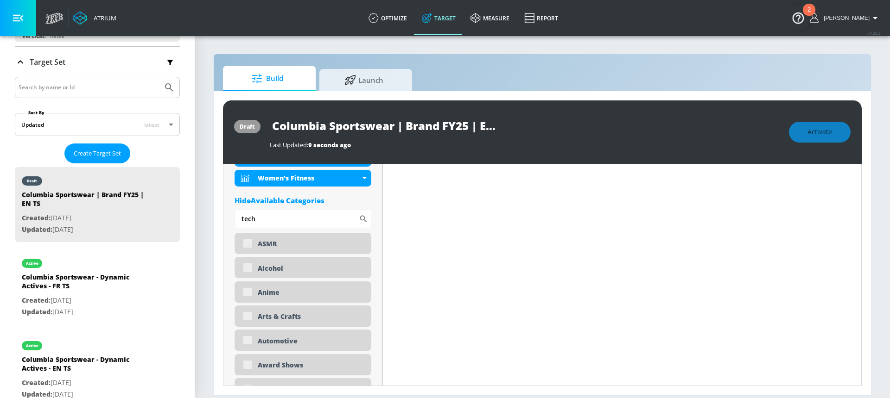
drag, startPoint x: 255, startPoint y: 216, endPoint x: 233, endPoint y: 216, distance: 22.2
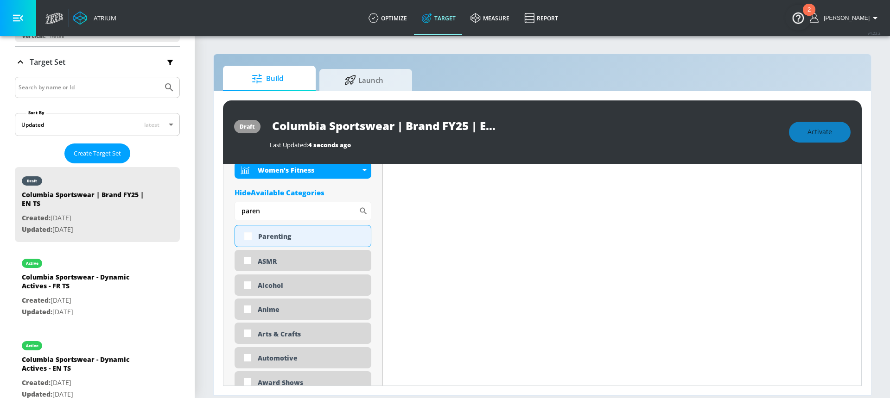
scroll to position [566, 0]
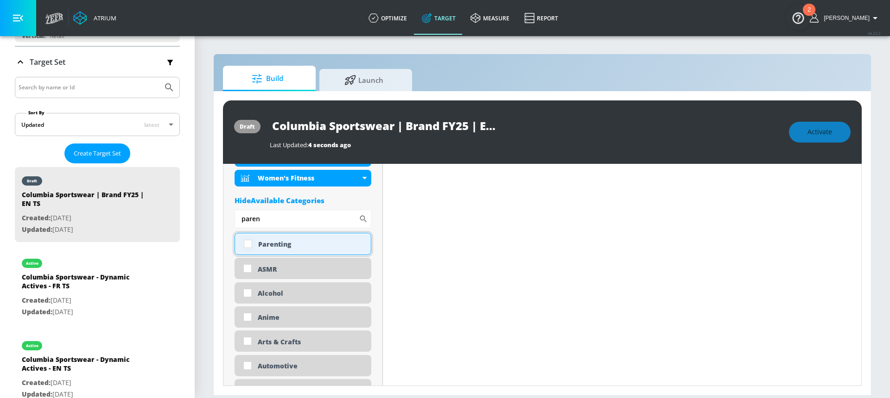
type input "paren"
click at [248, 241] on input "checkbox" at bounding box center [248, 244] width 17 height 17
checkbox input "true"
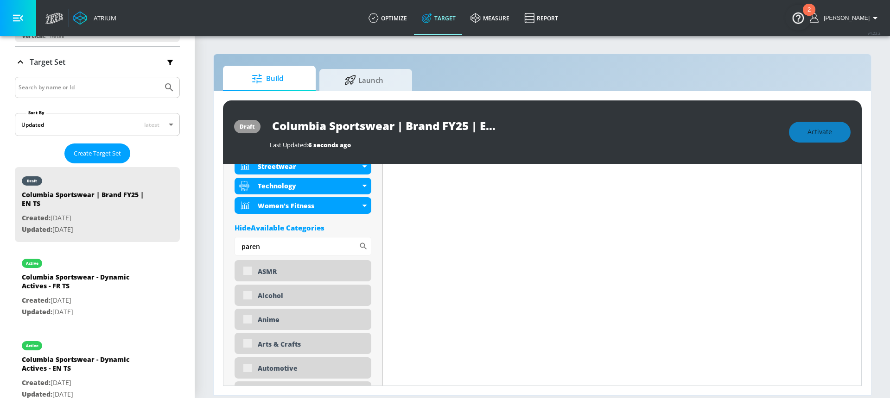
scroll to position [574, 0]
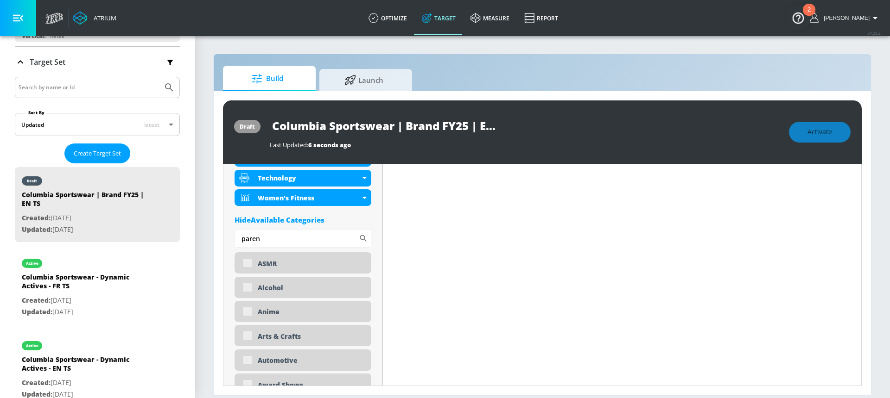
drag, startPoint x: 261, startPoint y: 237, endPoint x: 233, endPoint y: 236, distance: 28.7
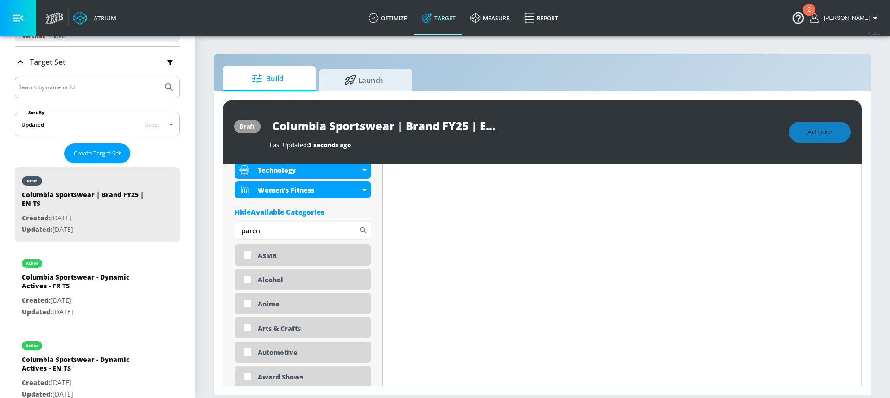
scroll to position [566, 0]
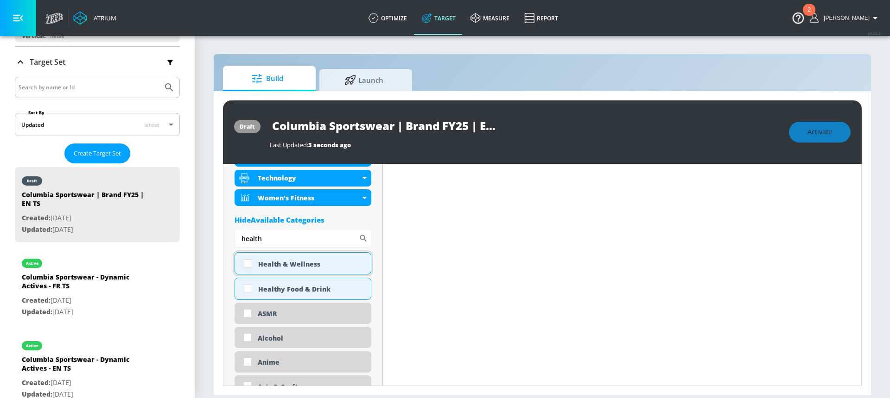
type input "health"
click at [249, 266] on input "checkbox" at bounding box center [248, 263] width 17 height 17
checkbox input "true"
click at [312, 221] on div "Hide Available Categories" at bounding box center [302, 219] width 137 height 9
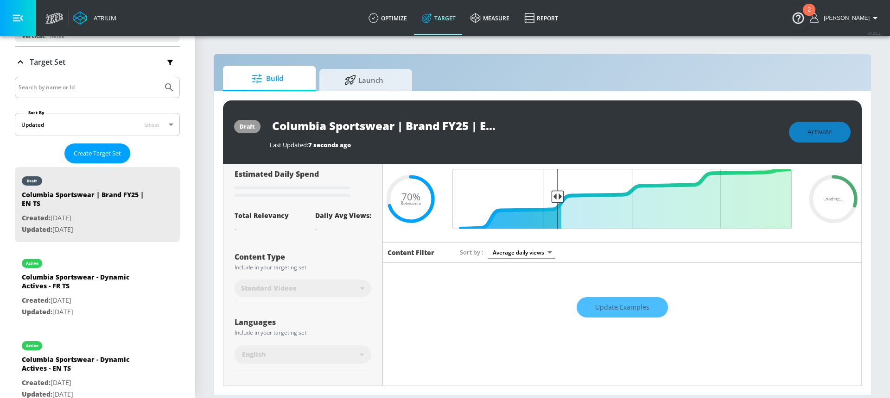
scroll to position [0, 0]
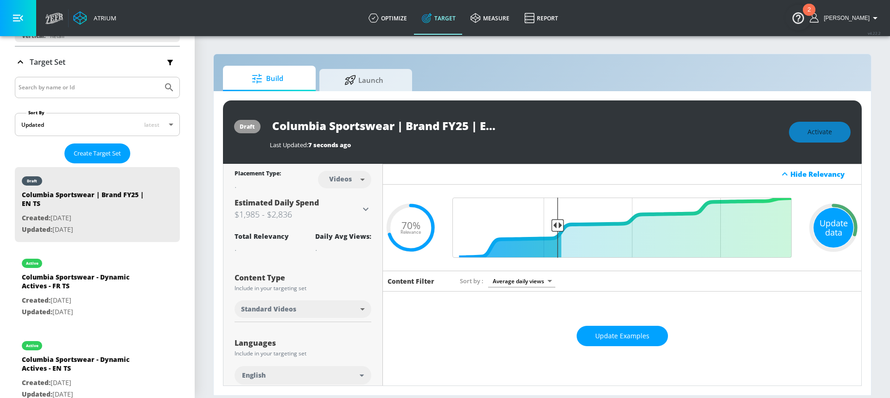
click at [816, 229] on div "Update data" at bounding box center [833, 228] width 40 height 40
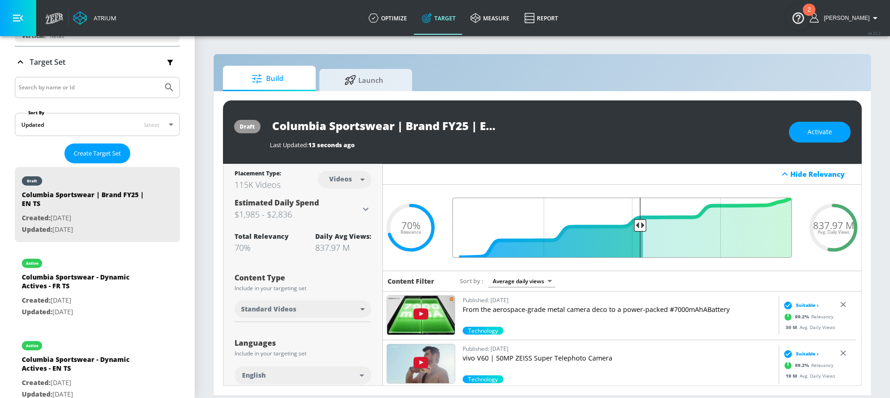
drag, startPoint x: 556, startPoint y: 225, endPoint x: 635, endPoint y: 220, distance: 78.5
click at [635, 220] on input "Final Threshold" at bounding box center [622, 228] width 348 height 60
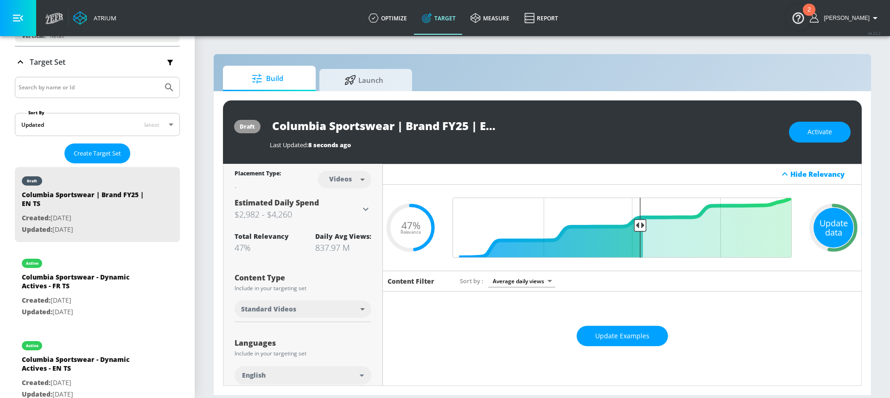
click at [822, 227] on div "Update data" at bounding box center [833, 228] width 40 height 40
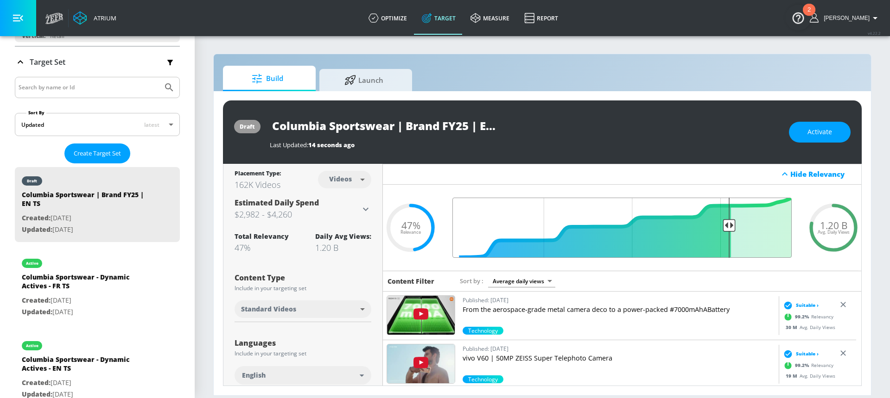
drag, startPoint x: 637, startPoint y: 225, endPoint x: 721, endPoint y: 224, distance: 84.3
click at [721, 224] on input "Final Threshold" at bounding box center [622, 228] width 348 height 60
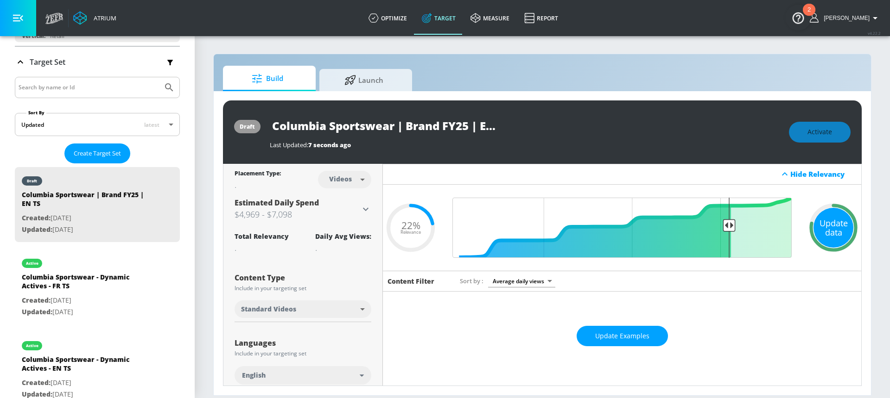
click at [840, 226] on div "Update data" at bounding box center [833, 228] width 40 height 40
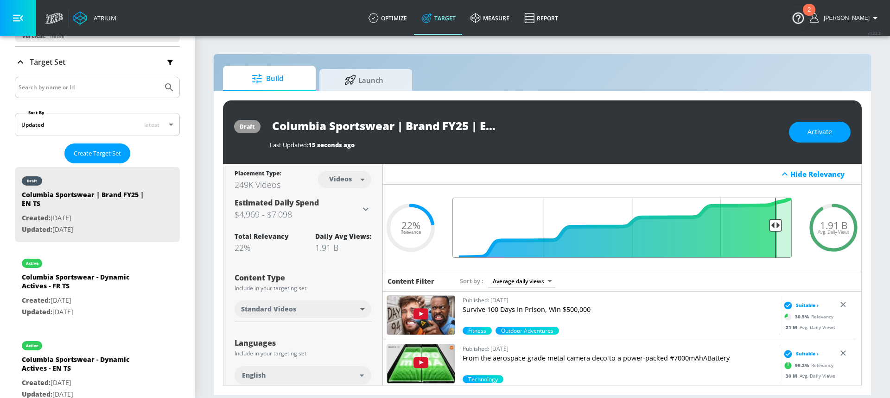
drag, startPoint x: 725, startPoint y: 225, endPoint x: 768, endPoint y: 225, distance: 43.6
type input "0.09"
click at [768, 225] on input "Final Threshold" at bounding box center [622, 228] width 348 height 60
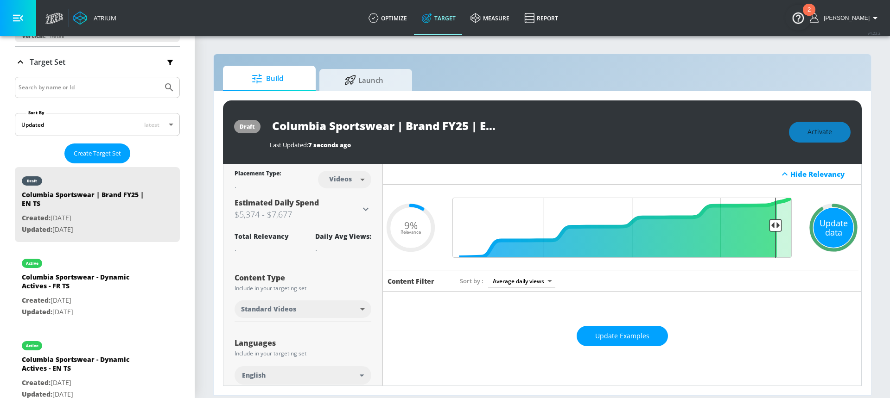
click at [838, 229] on div "Update data" at bounding box center [833, 228] width 40 height 40
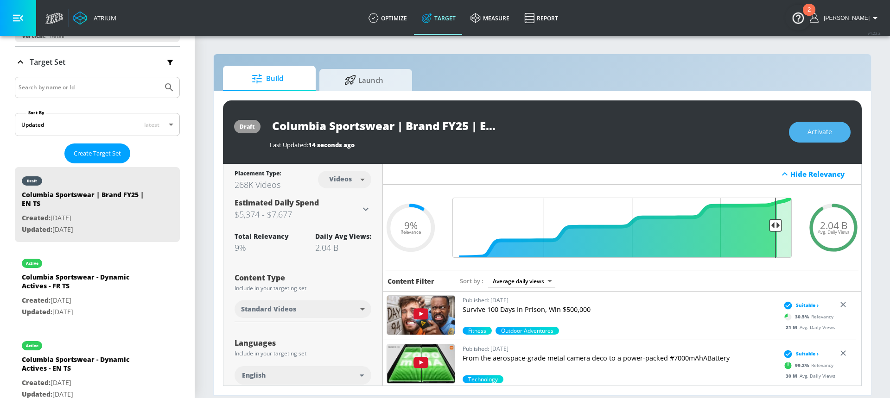
click at [825, 140] on button "Activate" at bounding box center [820, 132] width 62 height 21
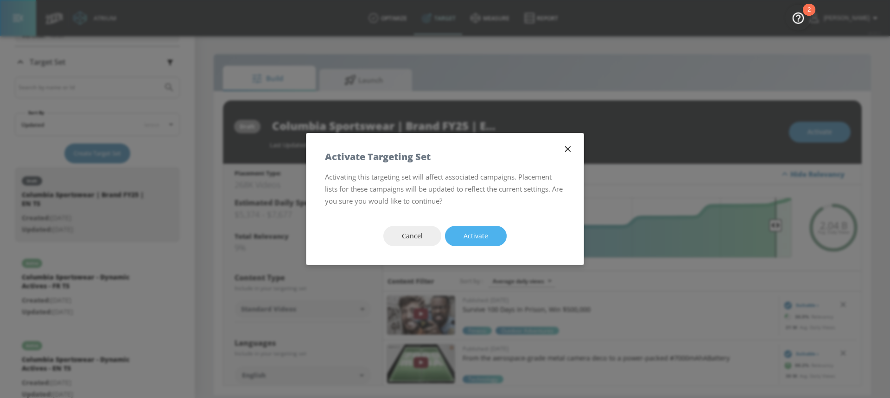
click at [471, 240] on span "Activate" at bounding box center [475, 237] width 25 height 12
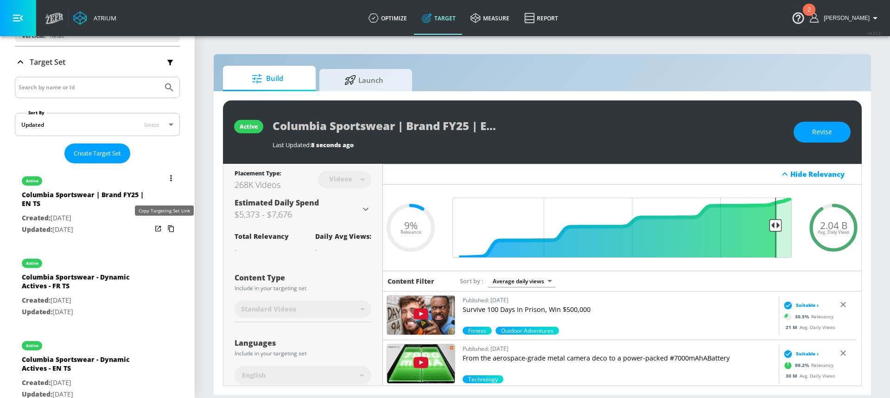
click at [164, 231] on icon "list of Target Set" at bounding box center [171, 228] width 15 height 15
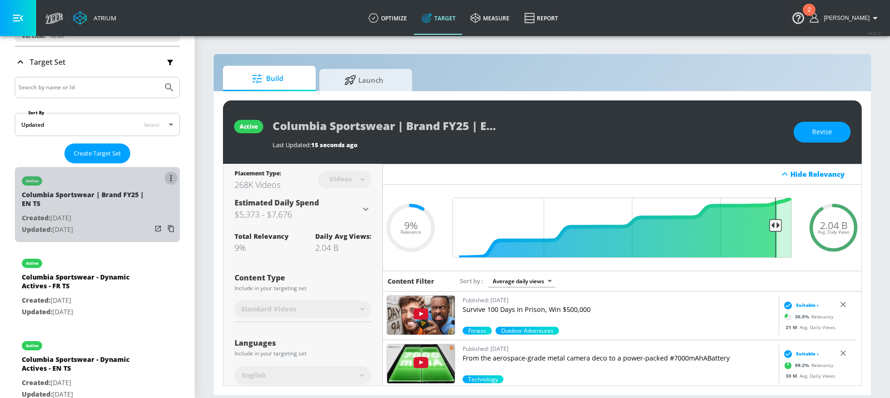
click at [164, 180] on button "list of Target Set" at bounding box center [170, 178] width 13 height 13
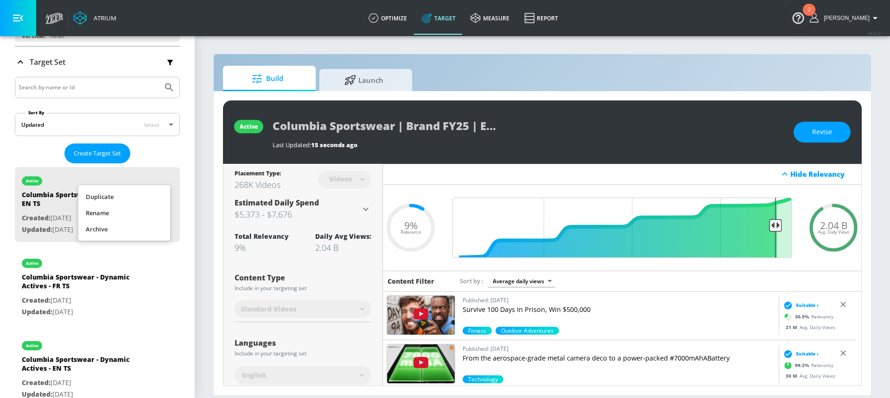
click at [144, 196] on li "Duplicate" at bounding box center [124, 197] width 92 height 16
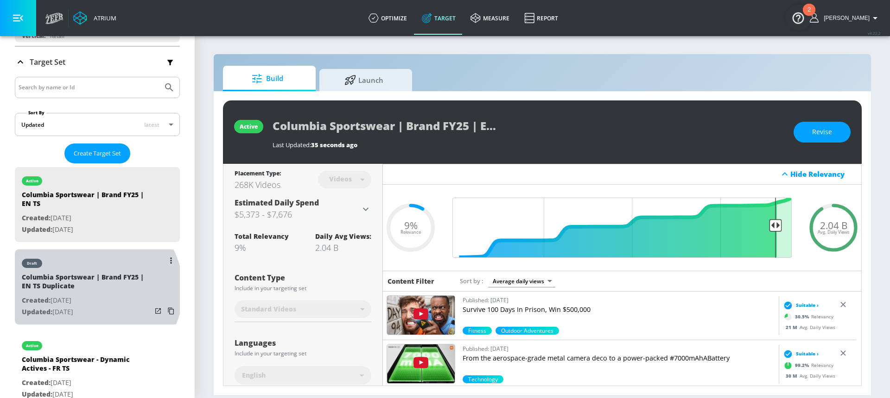
click at [94, 290] on div "Columbia Sportswear | Brand FY25 | EN TS Duplicate" at bounding box center [87, 284] width 130 height 22
type input "Columbia Sportswear | Brand FY25 | EN TS Duplicate"
type input "0.05"
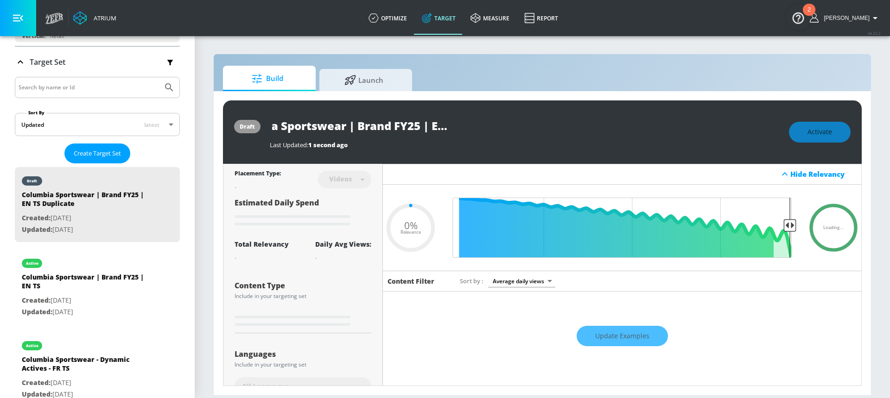
scroll to position [0, 71]
drag, startPoint x: 481, startPoint y: 126, endPoint x: 518, endPoint y: 126, distance: 37.1
click at [518, 126] on div "Columbia Sportswear | Brand FY25 | EN TS Duplicate" at bounding box center [525, 125] width 510 height 21
click at [429, 127] on input "Columbia Sportswear | Brand FY25 | EN TS Duplicate" at bounding box center [386, 125] width 232 height 21
drag, startPoint x: 412, startPoint y: 126, endPoint x: 422, endPoint y: 126, distance: 9.7
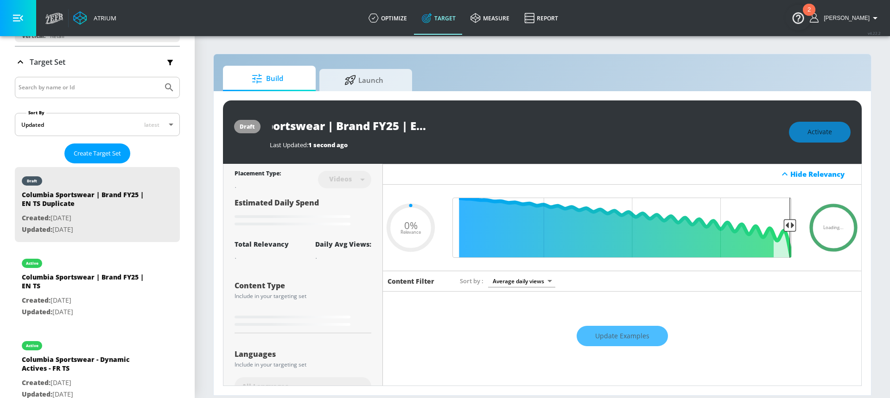
click at [423, 126] on input "Columbia Sportswear | Brand FY25 | EN TS Duplicate" at bounding box center [386, 125] width 232 height 21
drag, startPoint x: 423, startPoint y: 126, endPoint x: 411, endPoint y: 127, distance: 12.1
click at [411, 127] on input "Columbia Sportswear | Brand FY25 | EN TS Duplicate" at bounding box center [386, 125] width 232 height 21
type input "Columbia Sportswear | Brand FY25 | F TS Duplicate"
type input "0.05"
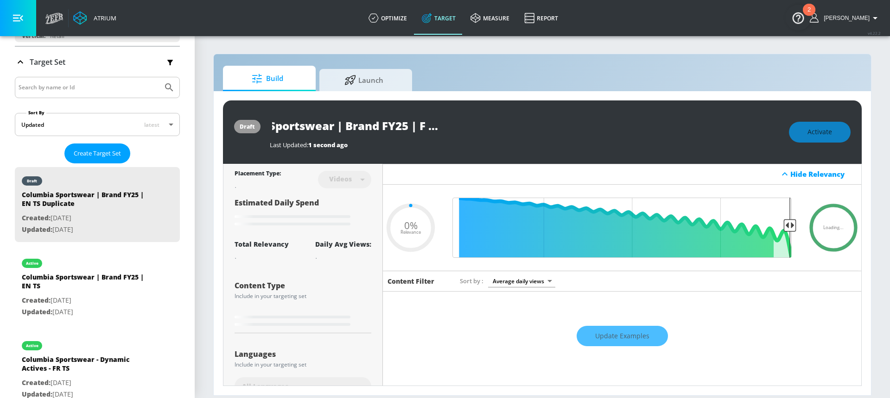
scroll to position [0, 62]
type input "Columbia Sportswear | Brand FY25 | FR TS Duplicate"
type input "0.05"
drag, startPoint x: 447, startPoint y: 125, endPoint x: 475, endPoint y: 130, distance: 29.2
click at [475, 130] on div "Columbia Sportswear | Brand FY25 | FR TS Duplicate" at bounding box center [386, 125] width 232 height 21
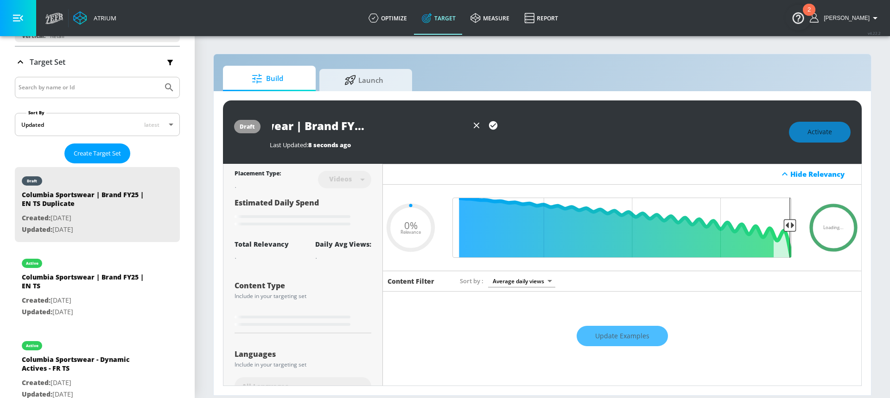
type input "Columbia Sportswear | Brand FY25 | FR TS"
type input "0.05"
type input "Columbia Sportswear | Brand FY25 | FR TS"
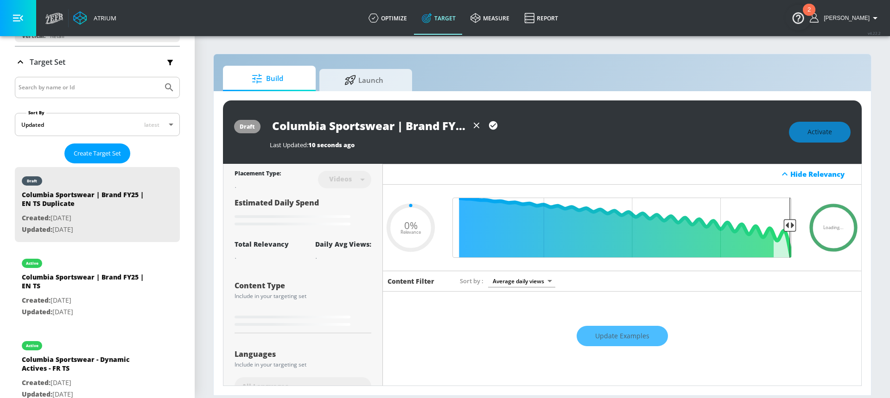
click at [494, 128] on icon "button" at bounding box center [493, 125] width 8 height 8
type input "0.05"
type input "Columbia Sportswear | Brand FY25 | EN TS Duplicate"
type input "0.09"
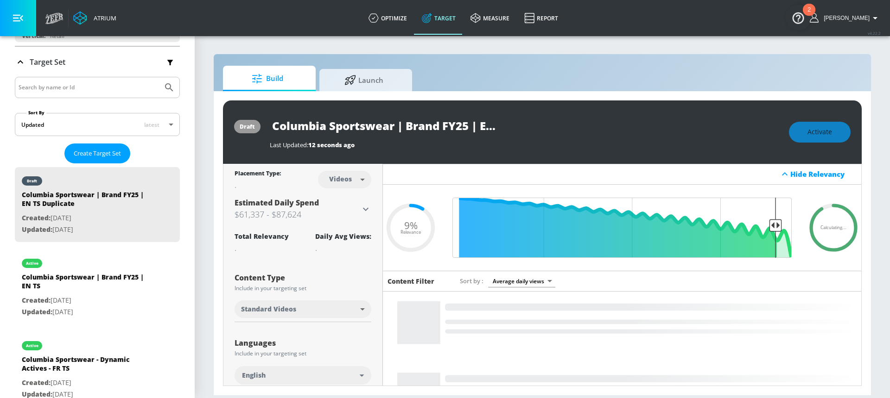
click at [405, 128] on input "Columbia Sportswear | Brand FY25 | EN TS Duplicate" at bounding box center [386, 125] width 232 height 21
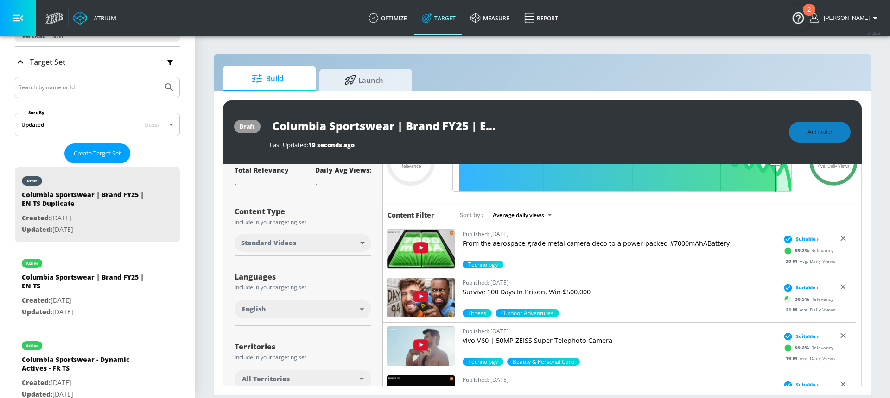
scroll to position [104, 0]
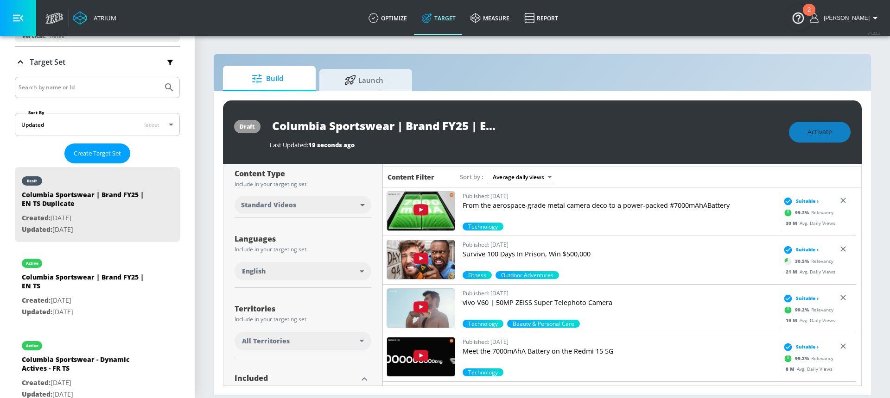
click at [307, 263] on div "English" at bounding box center [302, 271] width 137 height 19
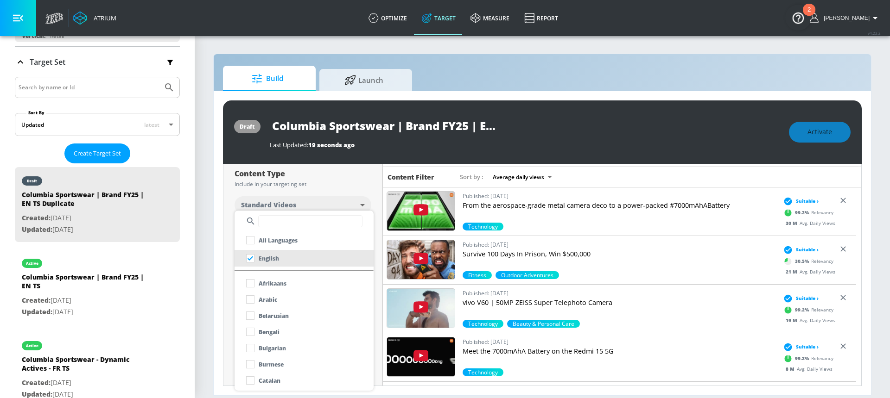
click at [287, 223] on input "text" at bounding box center [310, 221] width 104 height 12
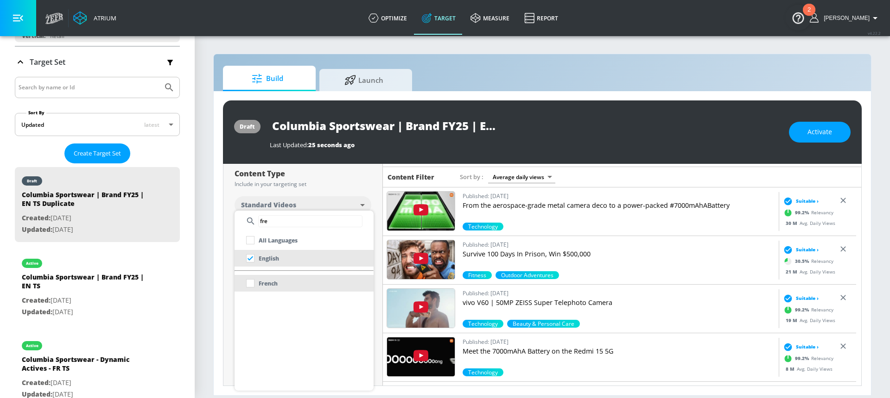
type input "fre"
click at [274, 279] on p "French" at bounding box center [268, 284] width 19 height 10
click at [234, 192] on div at bounding box center [445, 199] width 890 height 398
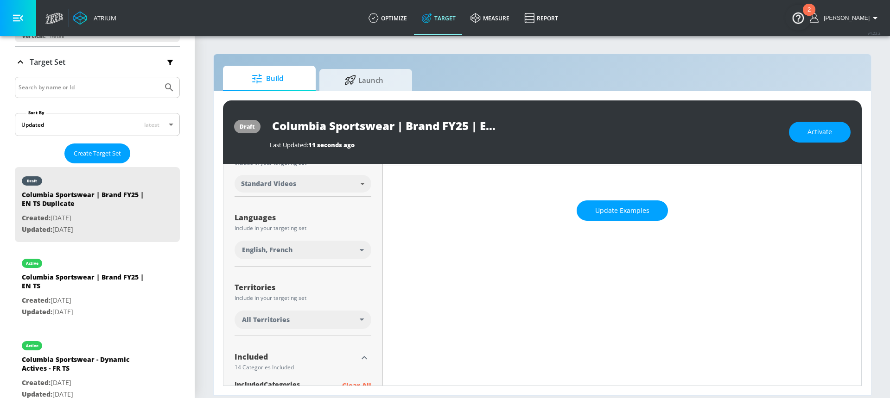
scroll to position [0, 71]
drag, startPoint x: 473, startPoint y: 122, endPoint x: 527, endPoint y: 123, distance: 54.2
click at [527, 123] on div "Columbia Sportswear | Brand FY25 | EN TS Duplicate" at bounding box center [525, 125] width 510 height 21
click at [457, 124] on input "Columbia Sportswear | Brand FY25 | EN TS Duplicate" at bounding box center [386, 125] width 232 height 21
drag, startPoint x: 411, startPoint y: 127, endPoint x: 520, endPoint y: 127, distance: 108.4
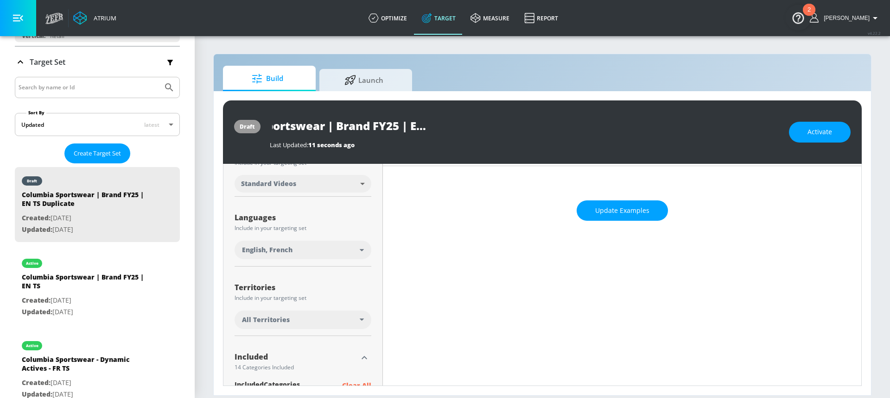
click at [520, 127] on div "Columbia Sportswear | Brand FY25 | EN TS Duplicate" at bounding box center [525, 125] width 510 height 21
type input "Columbia Sportswear | Brand FY25 | FR TS"
click at [492, 127] on icon "button" at bounding box center [493, 125] width 10 height 10
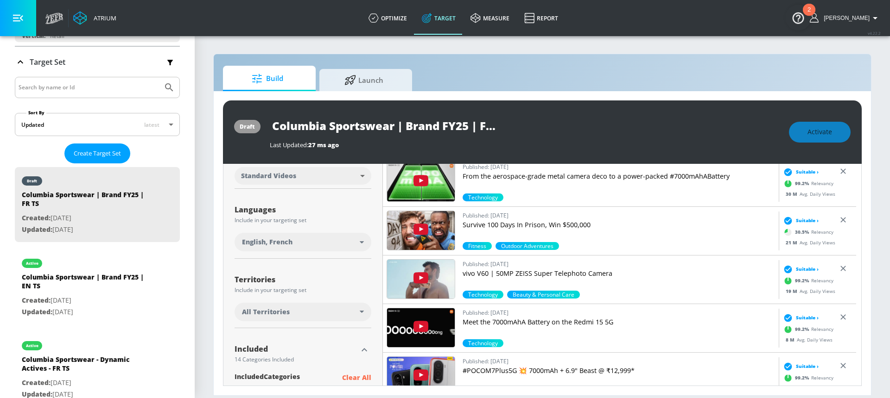
scroll to position [126, 0]
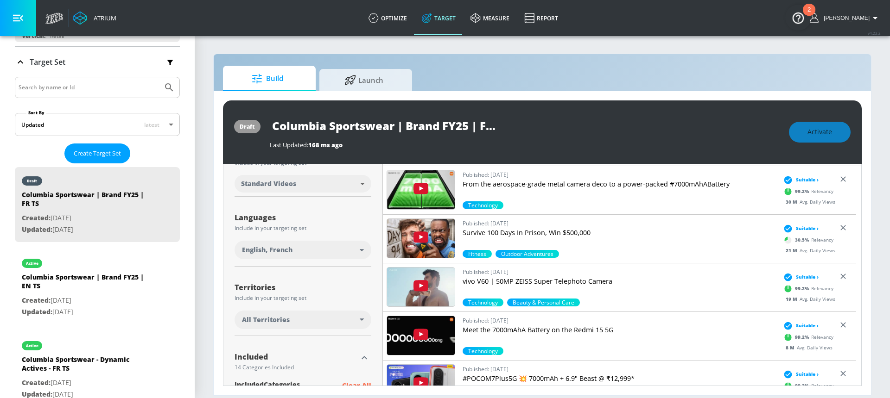
click at [297, 322] on div "All Territories" at bounding box center [301, 320] width 118 height 9
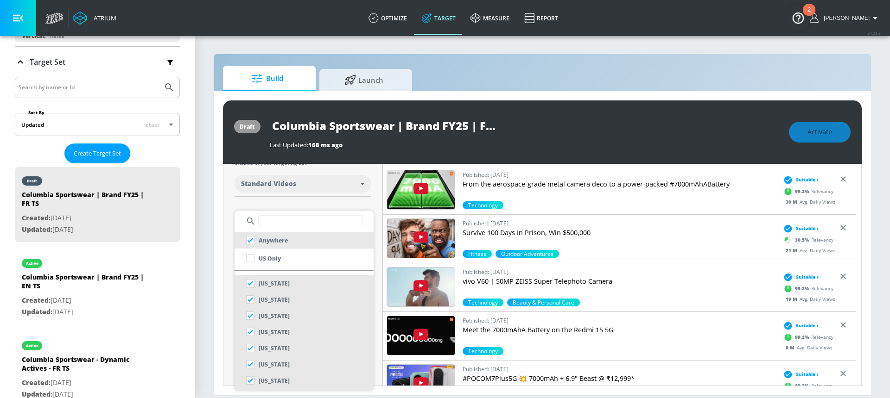
click at [285, 223] on input "text" at bounding box center [310, 221] width 104 height 12
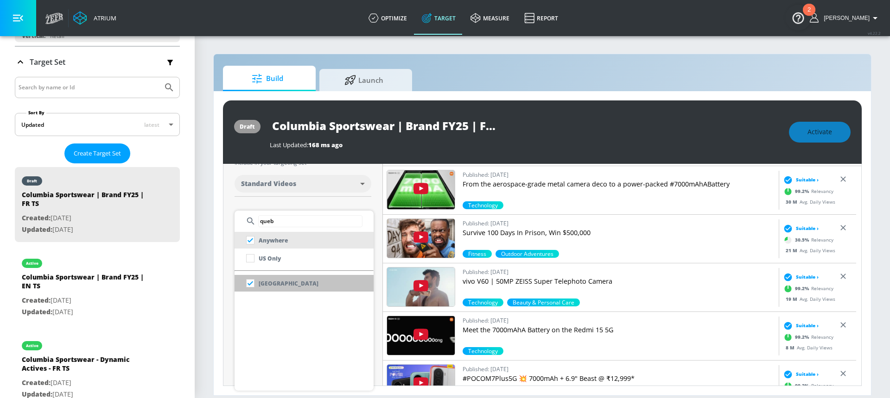
type input "queb"
click at [278, 279] on p "[GEOGRAPHIC_DATA]" at bounding box center [289, 284] width 60 height 10
checkbox input "false"
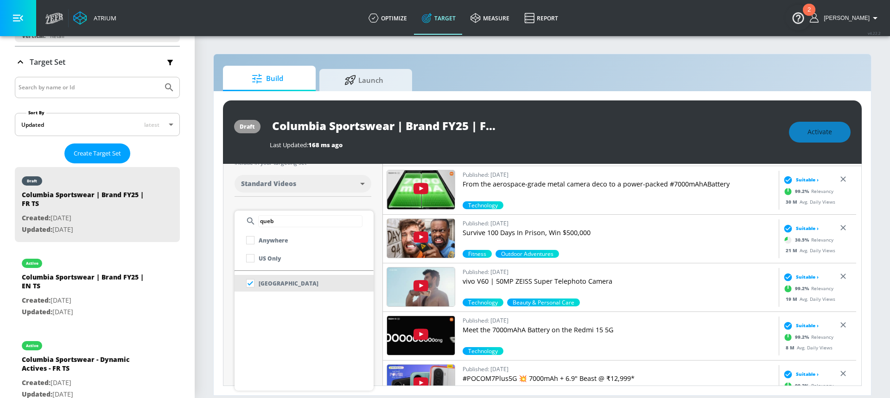
click at [248, 204] on div at bounding box center [445, 199] width 890 height 398
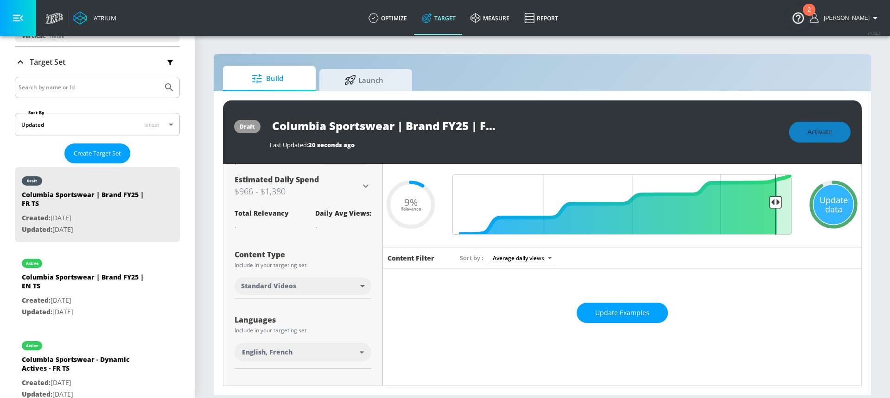
scroll to position [0, 0]
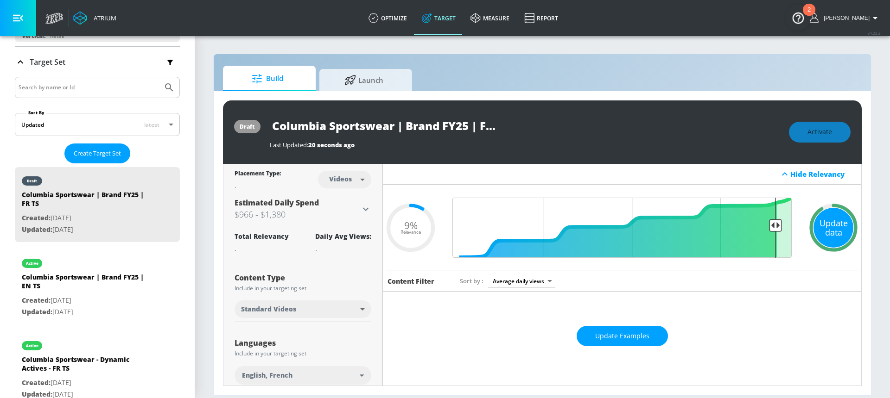
click at [819, 227] on div "Update data" at bounding box center [833, 228] width 40 height 40
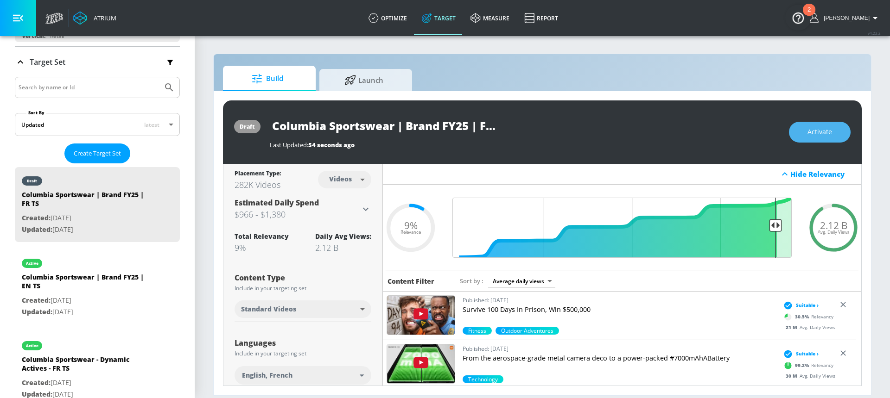
click at [820, 135] on span "Activate" at bounding box center [819, 132] width 25 height 12
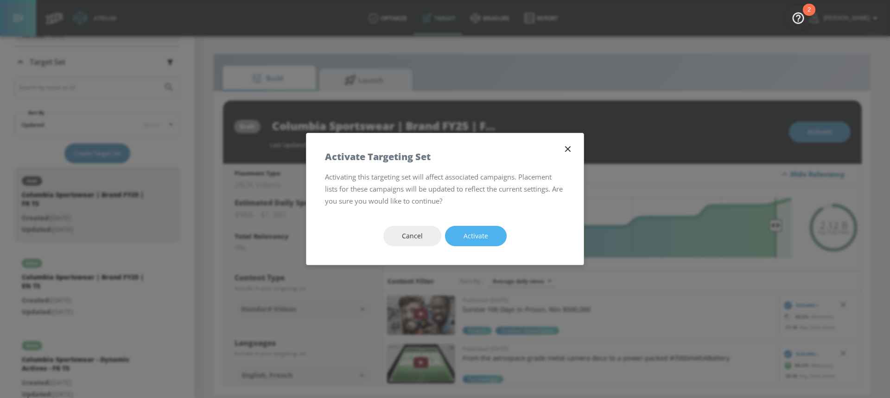
click at [489, 232] on button "Activate" at bounding box center [476, 236] width 62 height 21
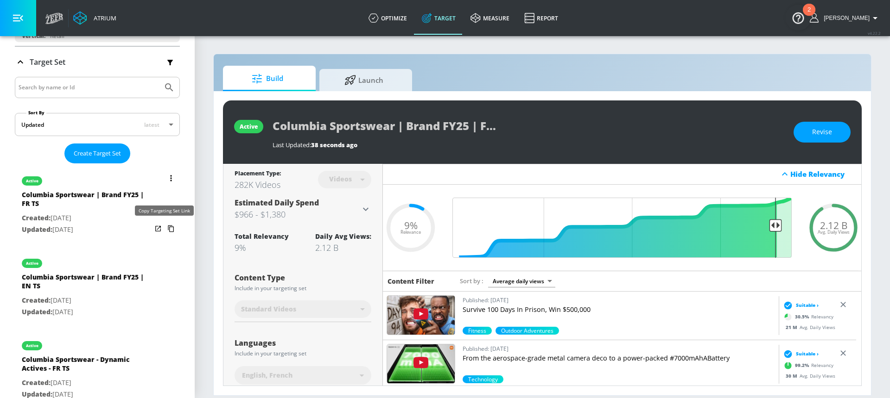
click at [168, 227] on icon "list of Target Set" at bounding box center [171, 229] width 6 height 7
